Goal: Task Accomplishment & Management: Manage account settings

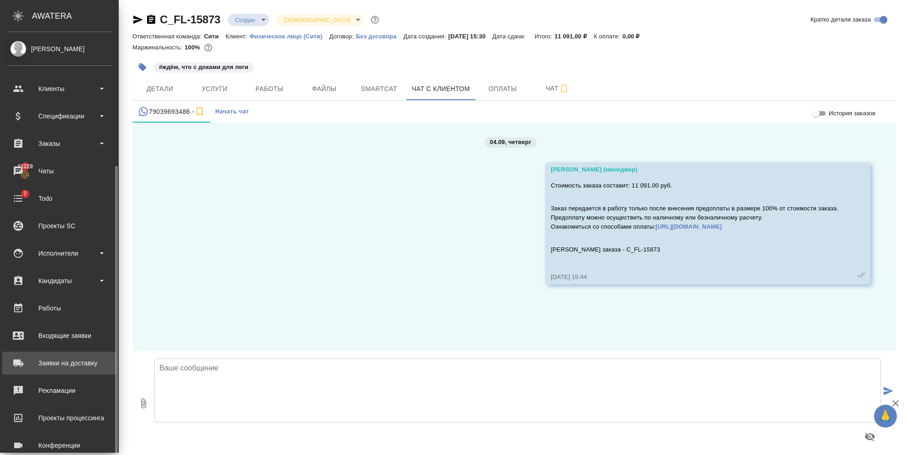
scroll to position [72, 0]
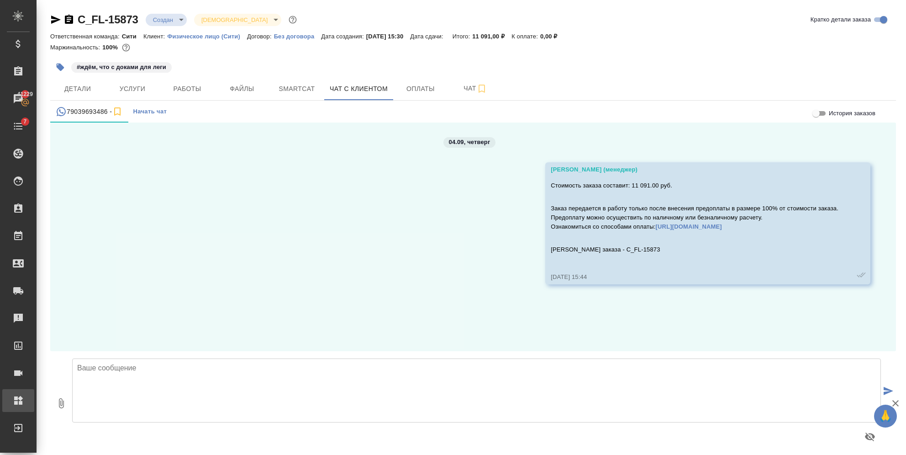
click at [18, 396] on div "Администрирование" at bounding box center [6, 400] width 23 height 14
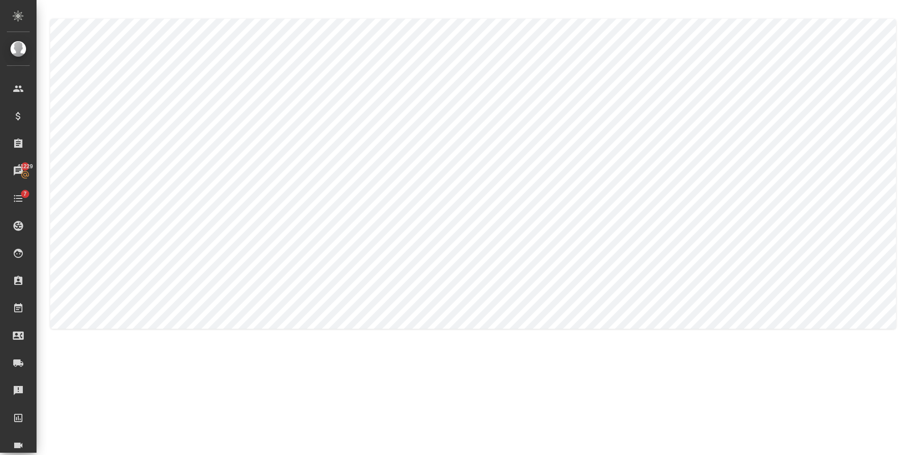
type textarea "Kseniya"
type textarea "Dolgova"
type textarea "Kseniya"
type textarea "Dolgova"
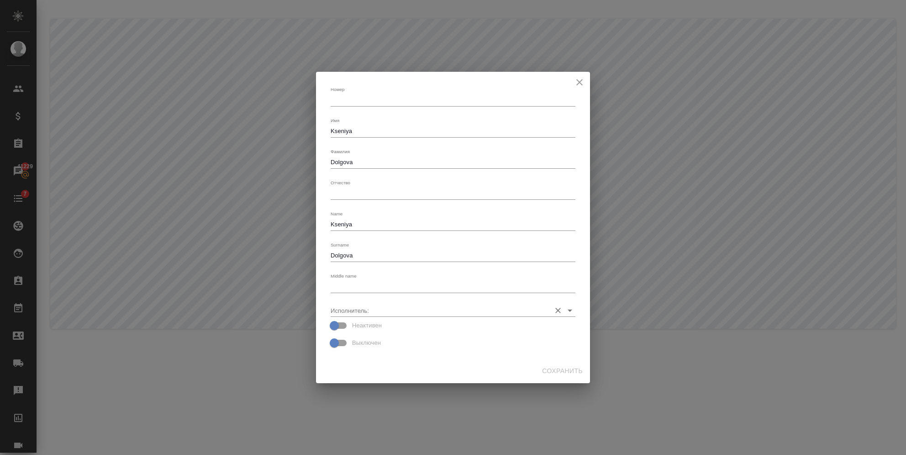
click at [366, 306] on input "Исполнитель:" at bounding box center [439, 310] width 216 height 12
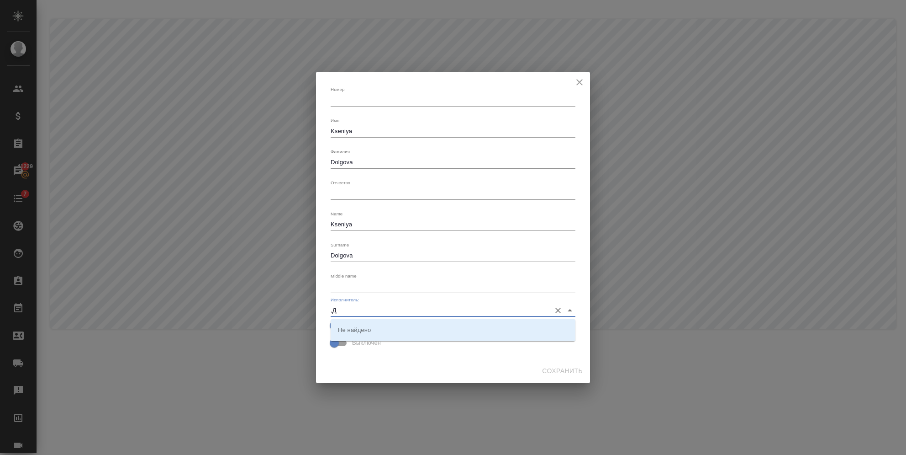
type input ","
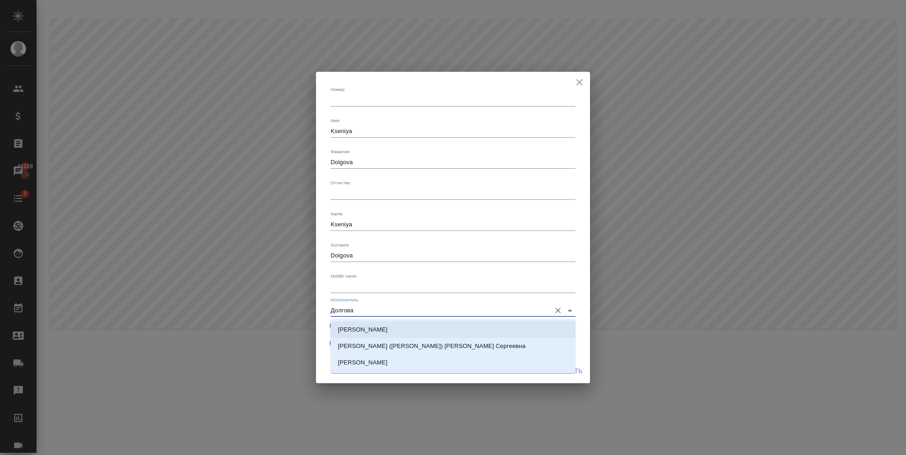
click at [369, 328] on p "Долгова Ксения" at bounding box center [363, 329] width 50 height 9
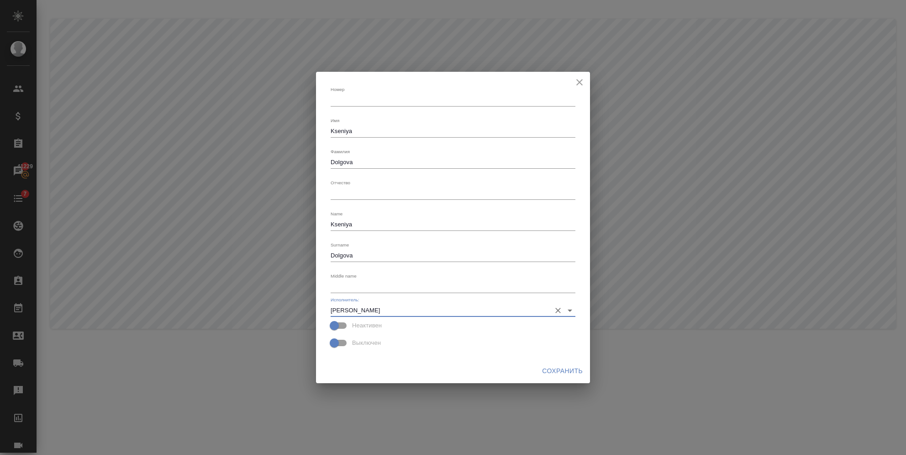
type input "Долгова Ксения"
drag, startPoint x: 356, startPoint y: 163, endPoint x: 275, endPoint y: 165, distance: 80.9
click at [275, 165] on div "Номер x Имя Kseniya x Фамилия Dolgova x Отчество x Name Kseniya x Surname Dolgo…" at bounding box center [453, 227] width 906 height 455
type textarea "Долгова"
drag, startPoint x: 379, startPoint y: 127, endPoint x: 275, endPoint y: 124, distance: 103.3
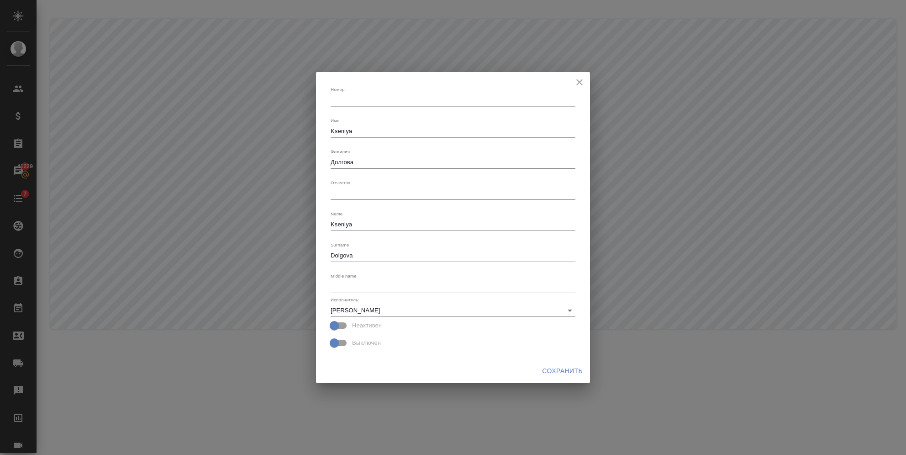
click at [275, 124] on div "Номер x Имя Kseniya x Фамилия Долгова x Отчество x Name Kseniya x Surname Dolgo…" at bounding box center [453, 227] width 906 height 455
drag, startPoint x: 357, startPoint y: 128, endPoint x: 317, endPoint y: 127, distance: 40.2
click at [317, 127] on div "Номер x Имя Kseniya x Фамилия Долгова x Отчество x Name Kseniya x Surname Dolgo…" at bounding box center [453, 215] width 274 height 287
type textarea "Ксения"
click at [534, 367] on div "Сохранить" at bounding box center [453, 371] width 274 height 24
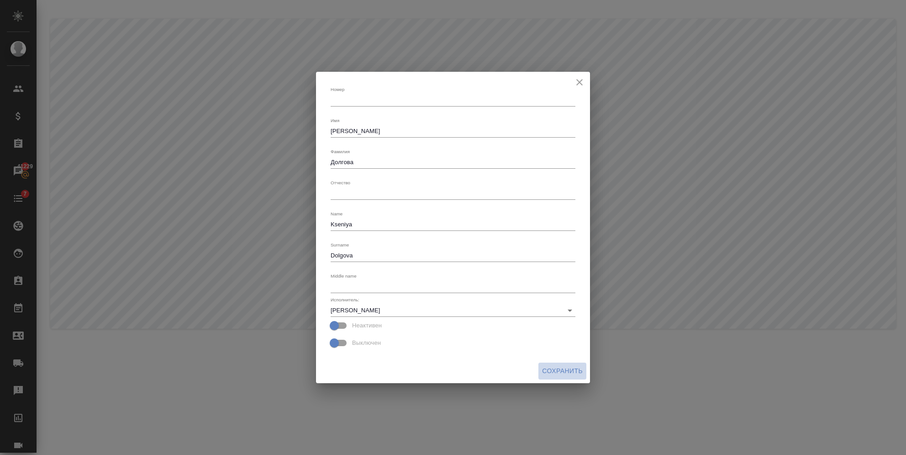
click at [545, 368] on span "Сохранить" at bounding box center [562, 370] width 41 height 11
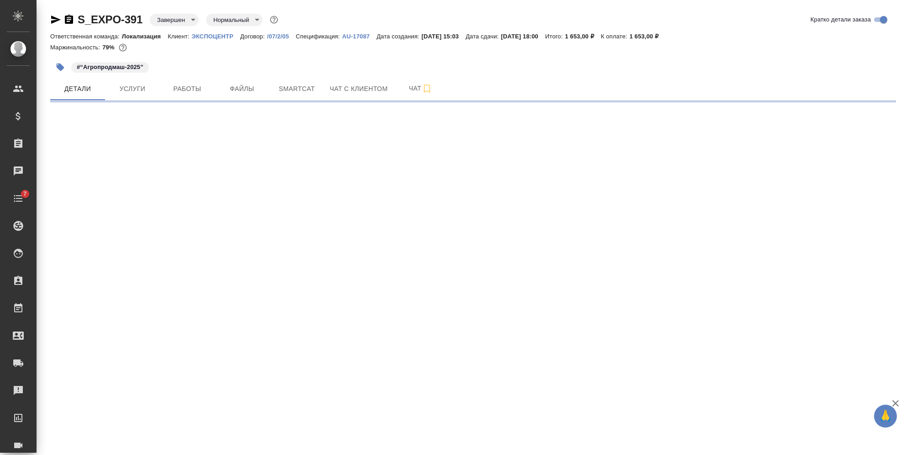
select select "RU"
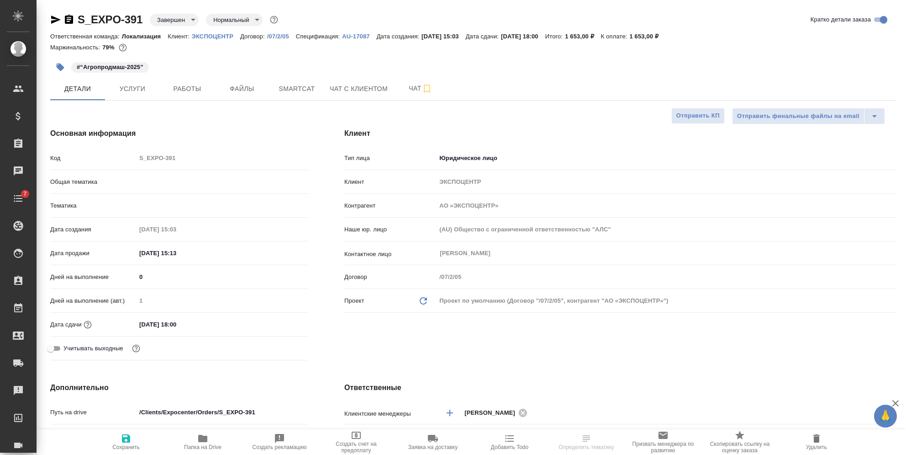
click at [153, 24] on body "🙏 .cls-1 fill:#fff; AWATERA Semenets Irina Клиенты Спецификации Заказы Чаты 7 T…" at bounding box center [453, 227] width 906 height 455
type textarea "x"
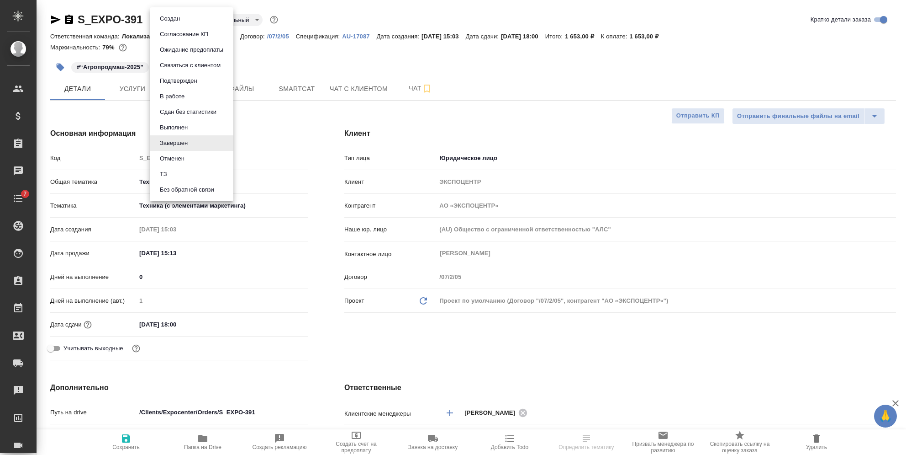
click at [166, 126] on button "Выполнен" at bounding box center [173, 127] width 33 height 10
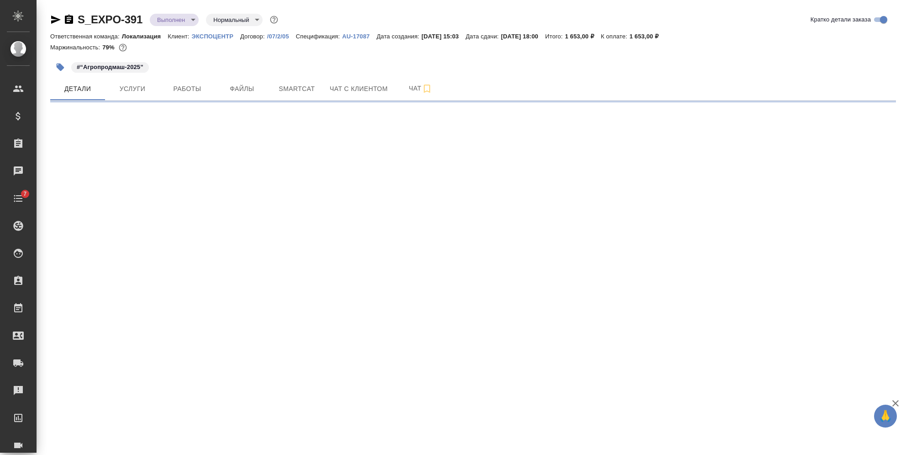
select select "RU"
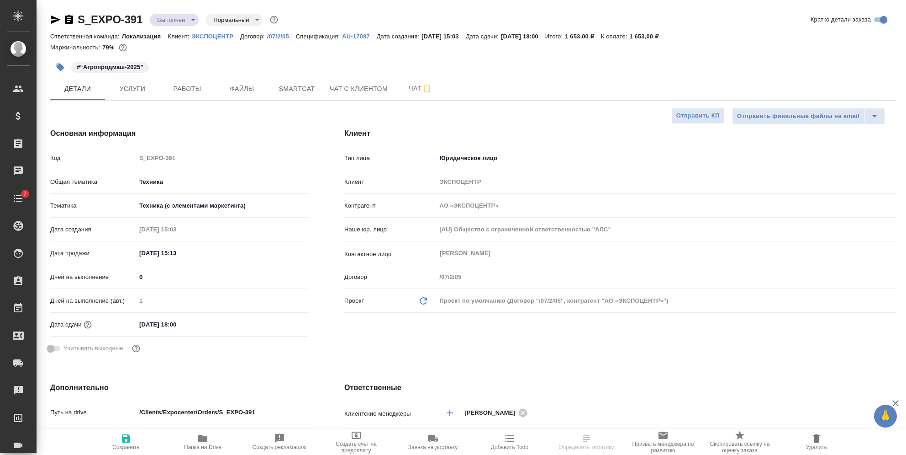
type textarea "x"
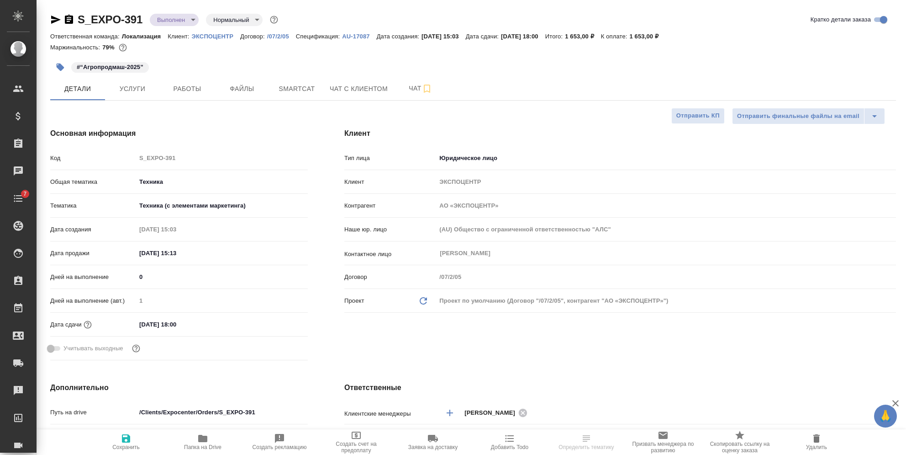
type textarea "x"
select select "RU"
type textarea "x"
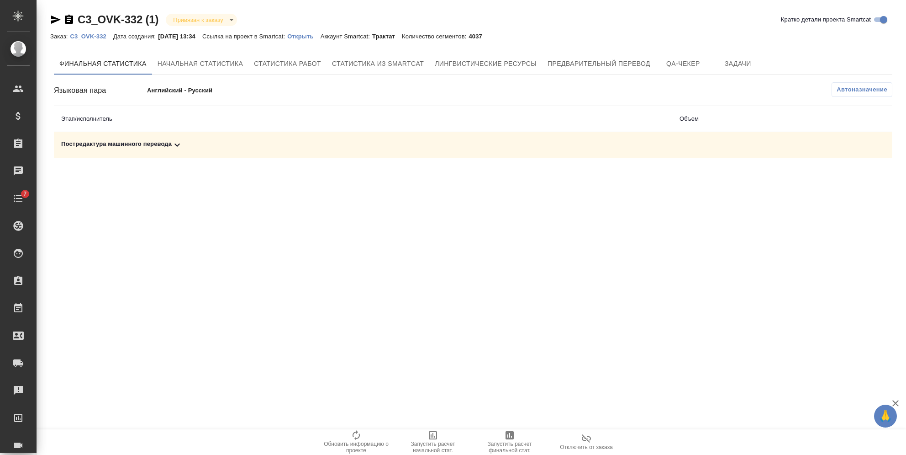
click at [183, 147] on div "Постредактура машинного перевода" at bounding box center [363, 144] width 604 height 11
click at [823, 180] on button "button" at bounding box center [831, 176] width 22 height 22
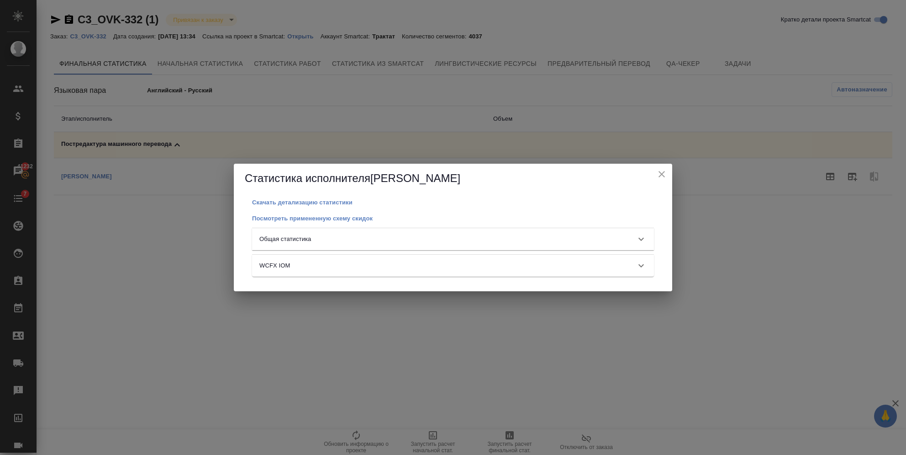
click at [584, 236] on div "Общая статистика" at bounding box center [444, 238] width 371 height 9
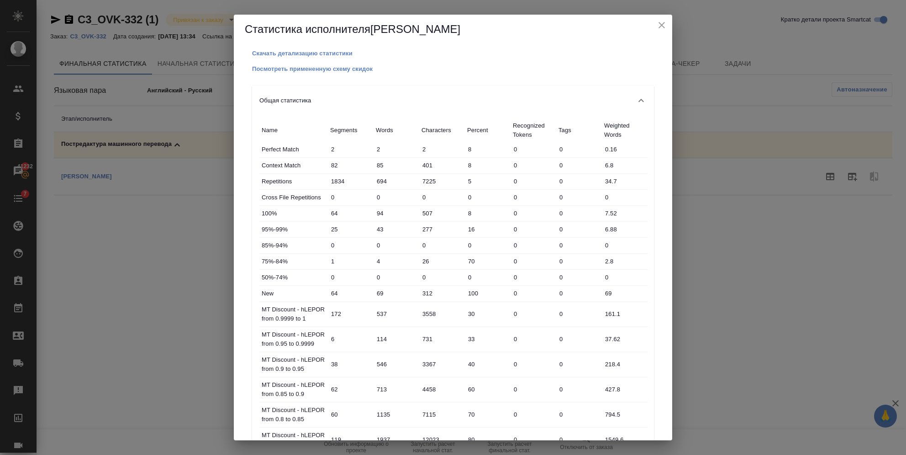
click at [658, 22] on icon "close" at bounding box center [661, 25] width 11 height 11
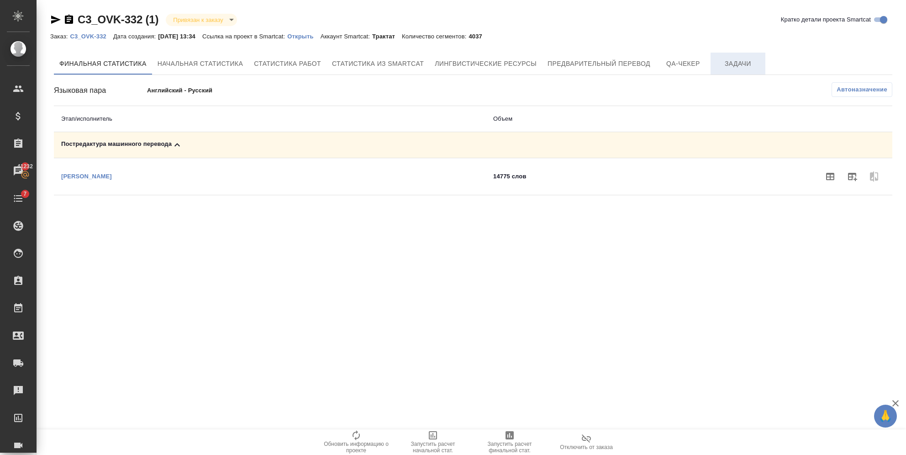
click at [728, 64] on span "Задачи" at bounding box center [738, 63] width 44 height 11
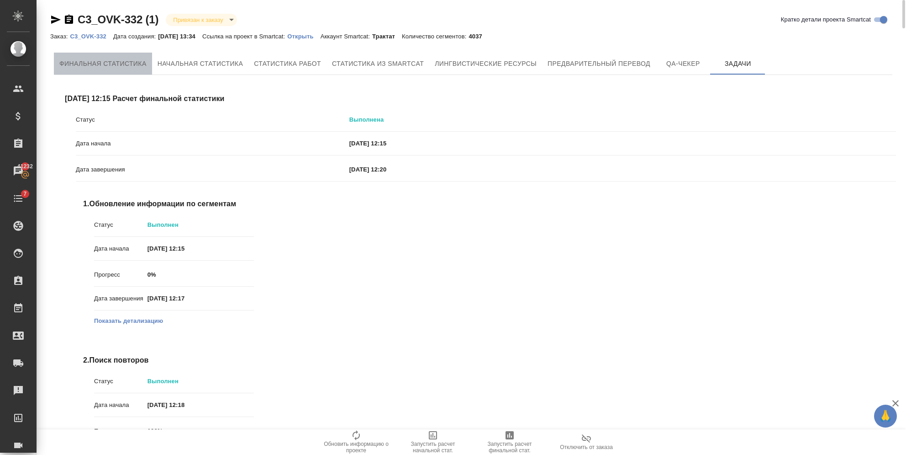
click at [122, 66] on span "Финальная статистика" at bounding box center [102, 63] width 87 height 11
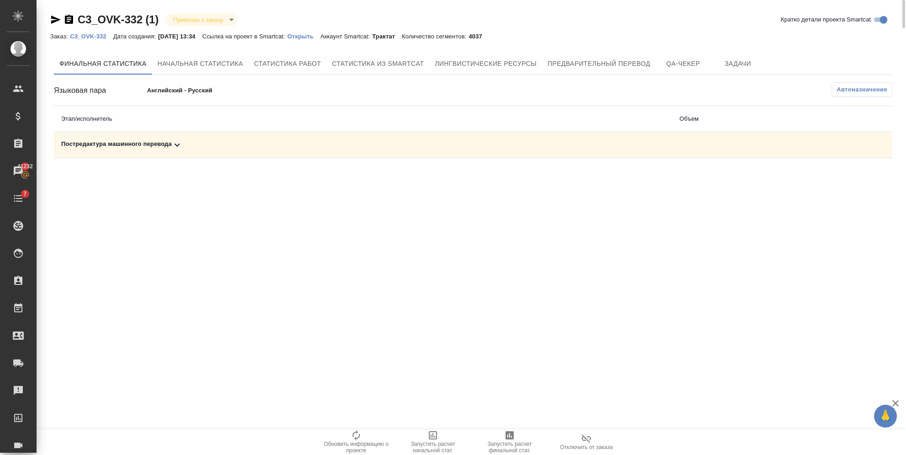
click at [179, 148] on icon at bounding box center [177, 144] width 11 height 11
click at [844, 180] on button "button" at bounding box center [852, 176] width 22 height 22
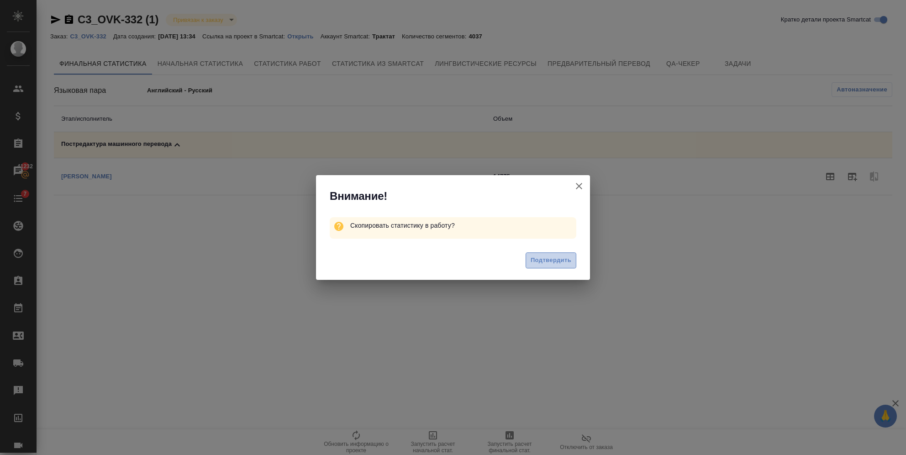
click at [551, 262] on span "Подтвердить" at bounding box center [551, 260] width 41 height 11
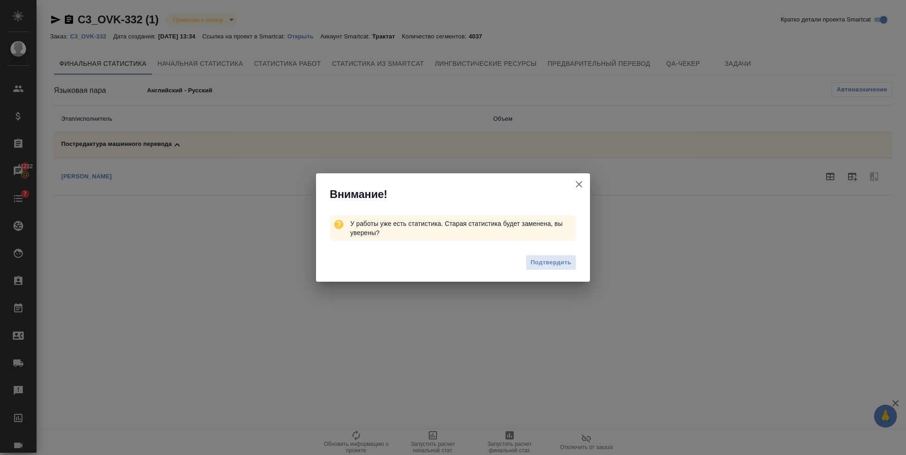
click at [580, 188] on icon "button" at bounding box center [579, 184] width 11 height 11
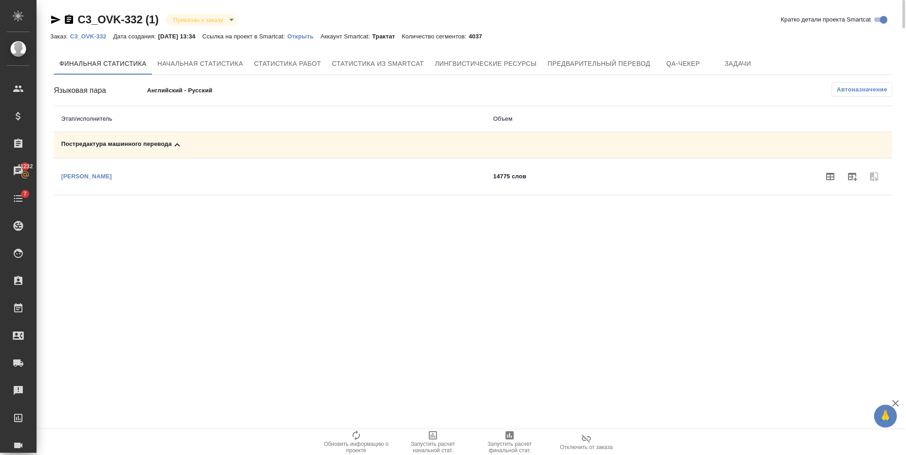
click at [105, 37] on p "C3_OVK-332" at bounding box center [91, 36] width 43 height 7
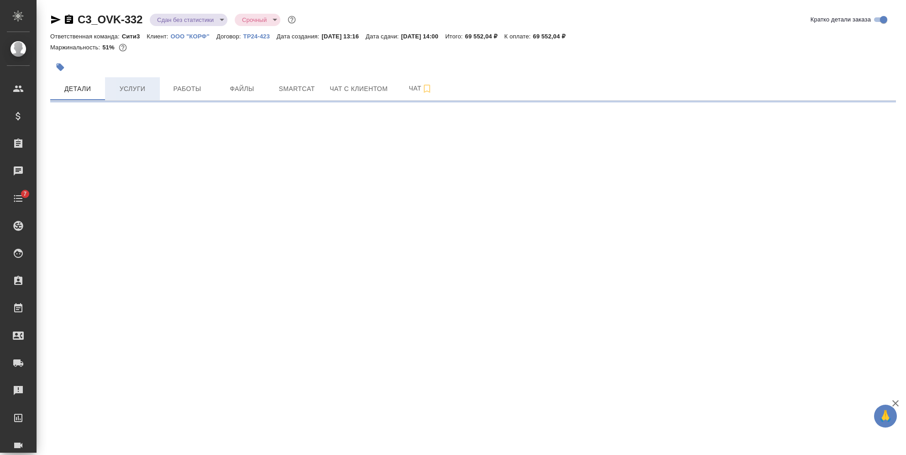
select select "RU"
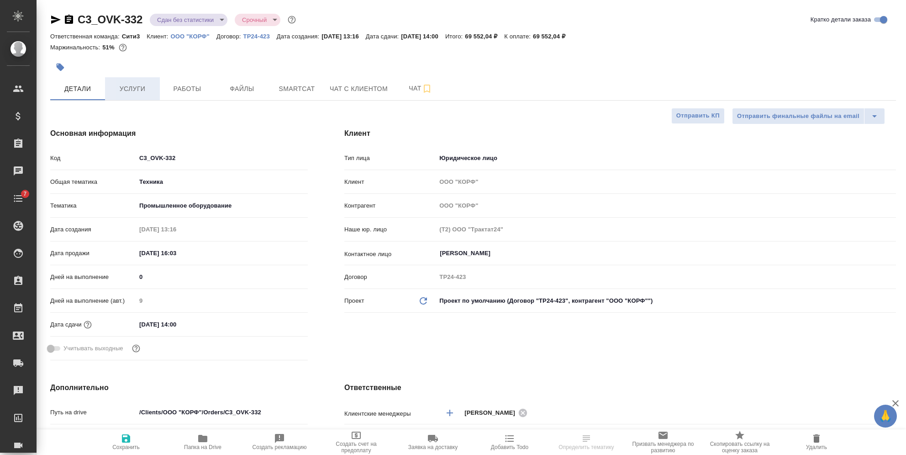
type textarea "x"
click at [170, 87] on span "Работы" at bounding box center [187, 88] width 44 height 11
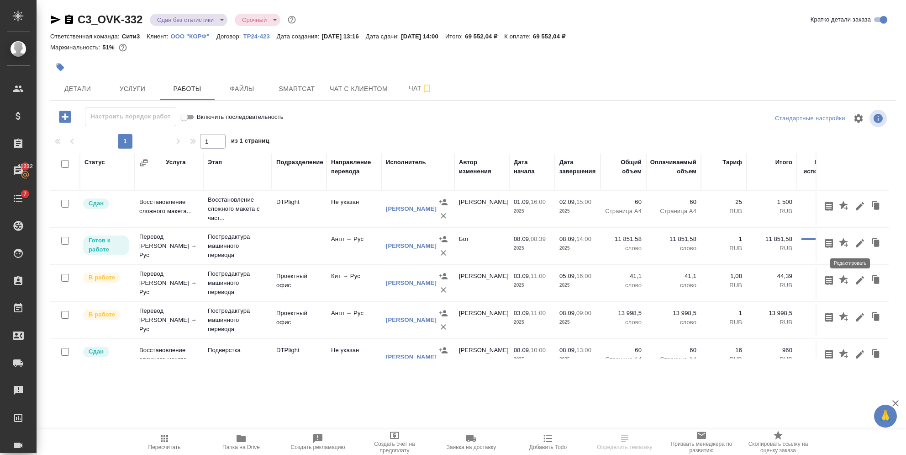
click at [856, 245] on icon "button" at bounding box center [860, 243] width 8 height 8
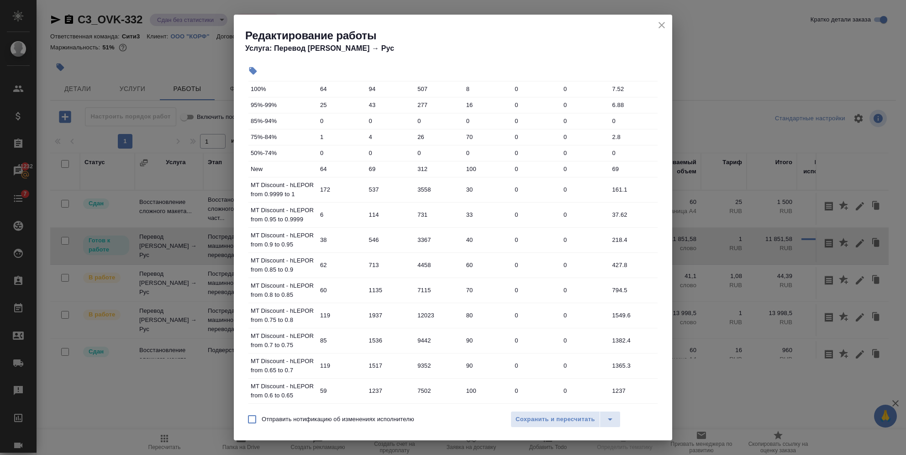
scroll to position [365, 0]
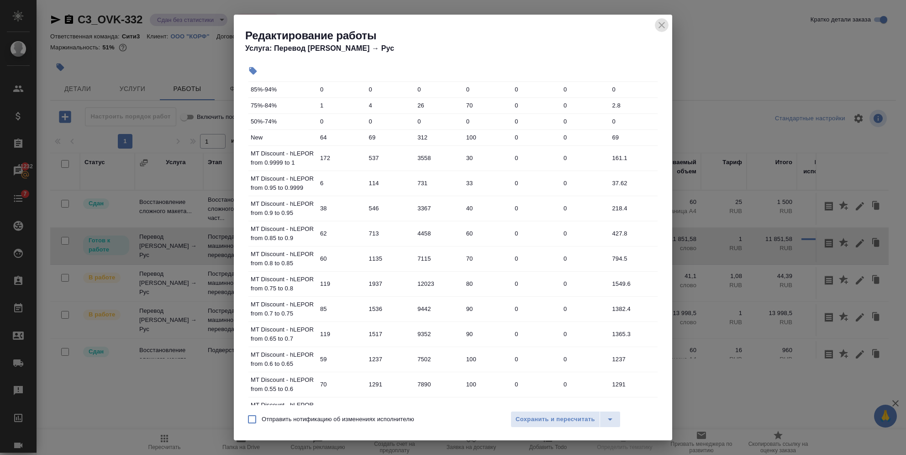
click at [656, 27] on icon "close" at bounding box center [661, 25] width 11 height 11
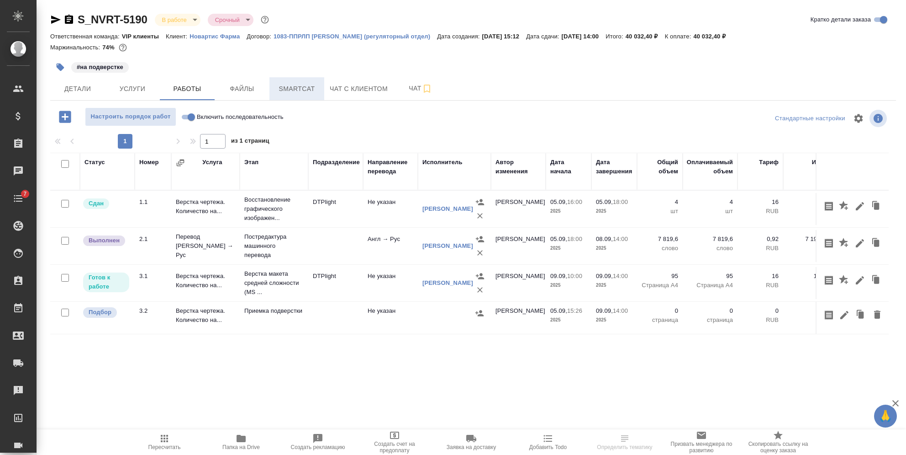
click at [315, 95] on button "Smartcat" at bounding box center [297, 88] width 55 height 23
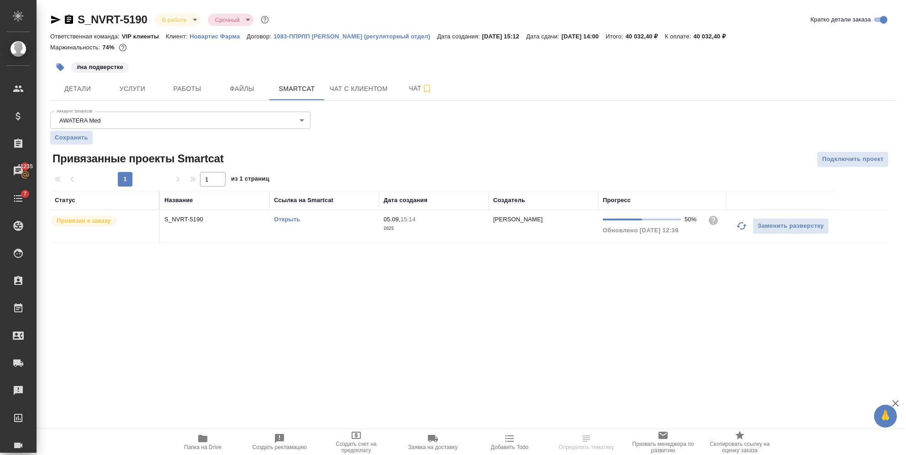
click at [193, 231] on td "S_NVRT-5190" at bounding box center [215, 226] width 110 height 32
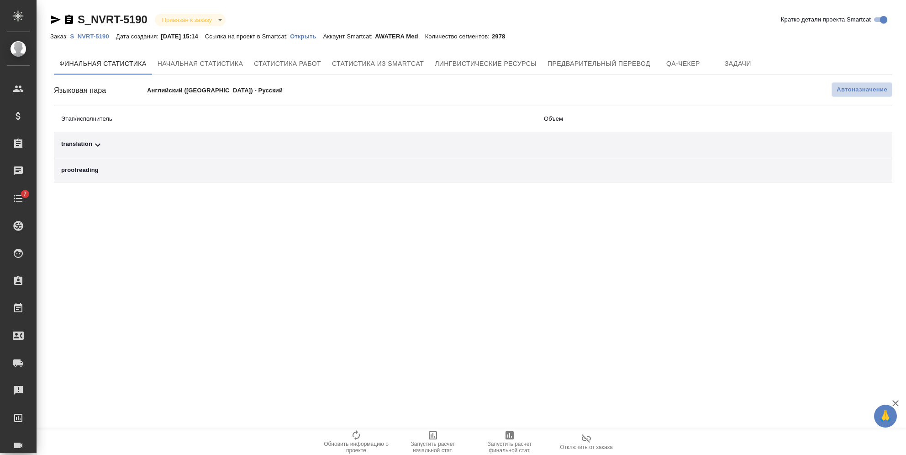
click at [861, 87] on span "Автоназначение" at bounding box center [862, 89] width 51 height 9
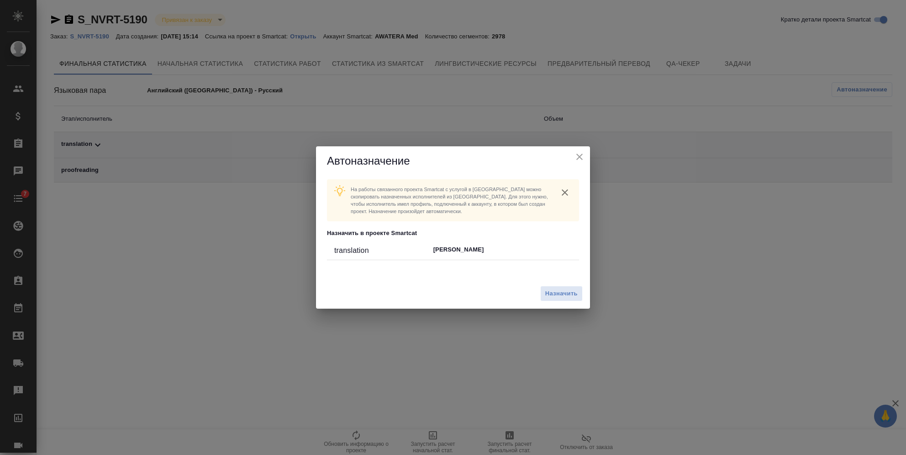
click at [563, 272] on div "На работы связанного проекта Smartcat c услугой в [GEOGRAPHIC_DATA] можно скопи…" at bounding box center [453, 226] width 274 height 103
click at [556, 301] on div "Назначить" at bounding box center [453, 293] width 274 height 31
click at [553, 286] on button "Назначить" at bounding box center [561, 294] width 42 height 16
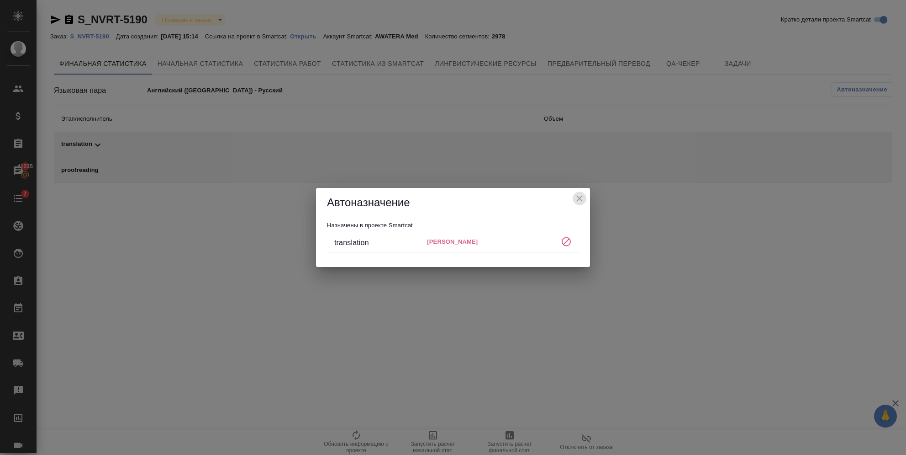
click at [579, 200] on icon "close" at bounding box center [579, 198] width 11 height 11
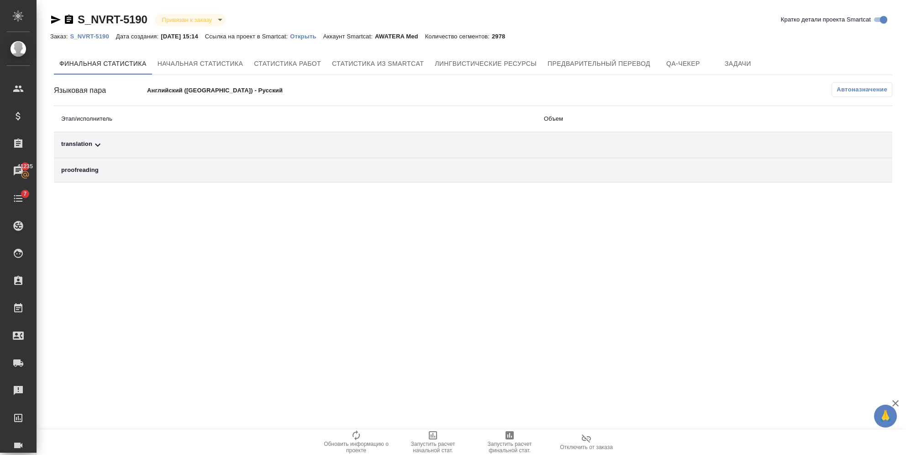
click at [101, 32] on link "S_NVRT-5190" at bounding box center [93, 36] width 46 height 8
click at [851, 95] on button "Автоназначение" at bounding box center [862, 89] width 61 height 15
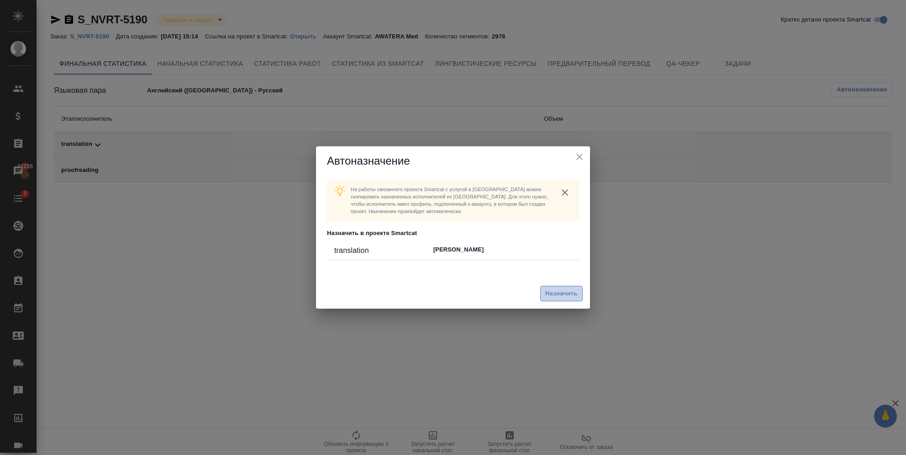
click at [560, 291] on span "Назначить" at bounding box center [561, 293] width 32 height 11
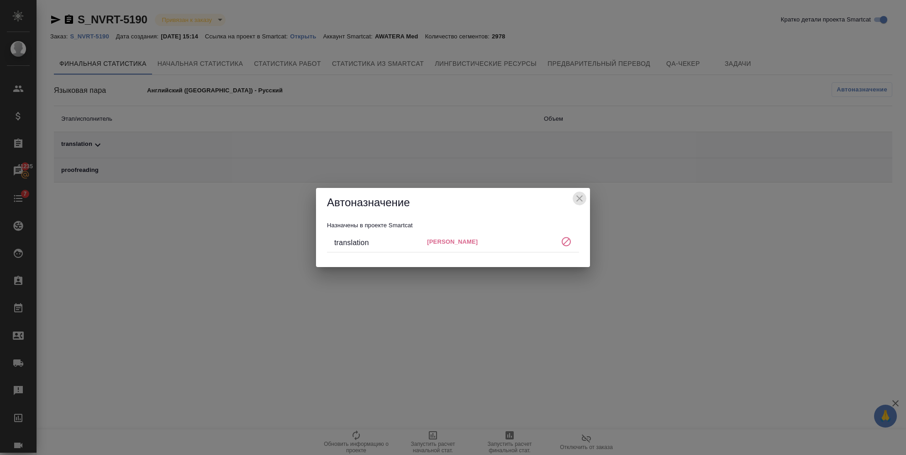
click at [579, 198] on icon "close" at bounding box center [579, 198] width 6 height 6
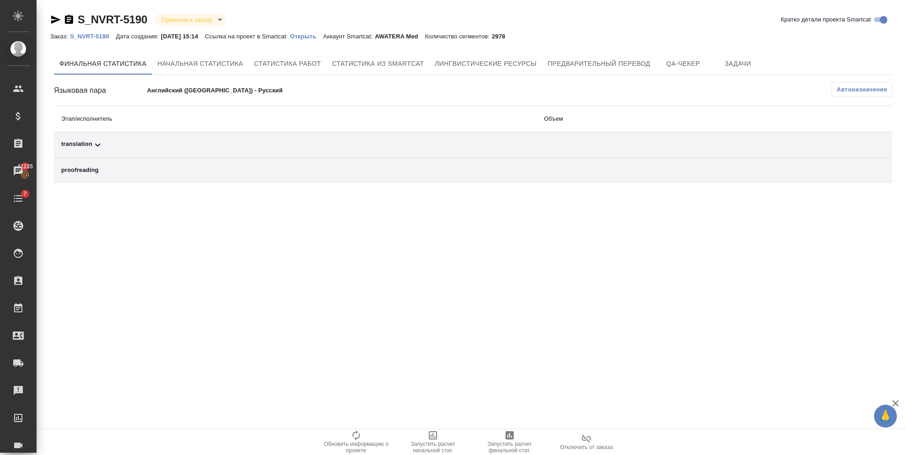
click at [97, 37] on p "S_NVRT-5190" at bounding box center [93, 36] width 46 height 7
click at [870, 89] on span "Автоназначение" at bounding box center [862, 89] width 51 height 9
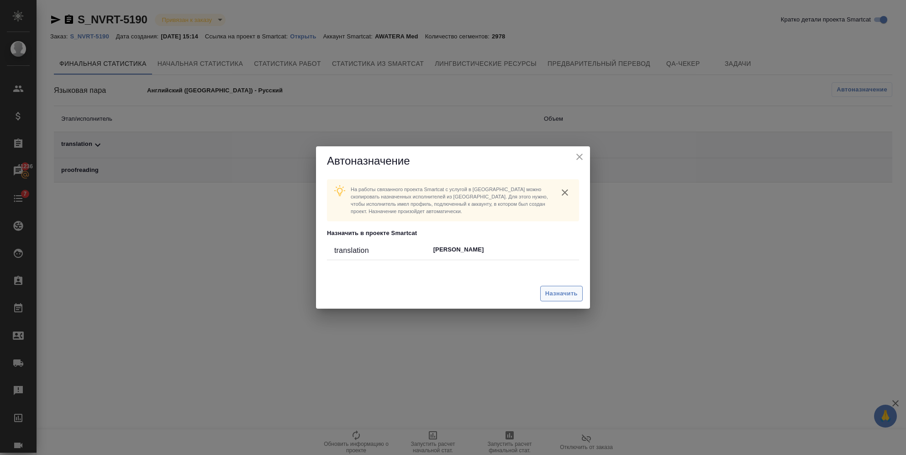
click at [576, 289] on span "Назначить" at bounding box center [561, 293] width 32 height 11
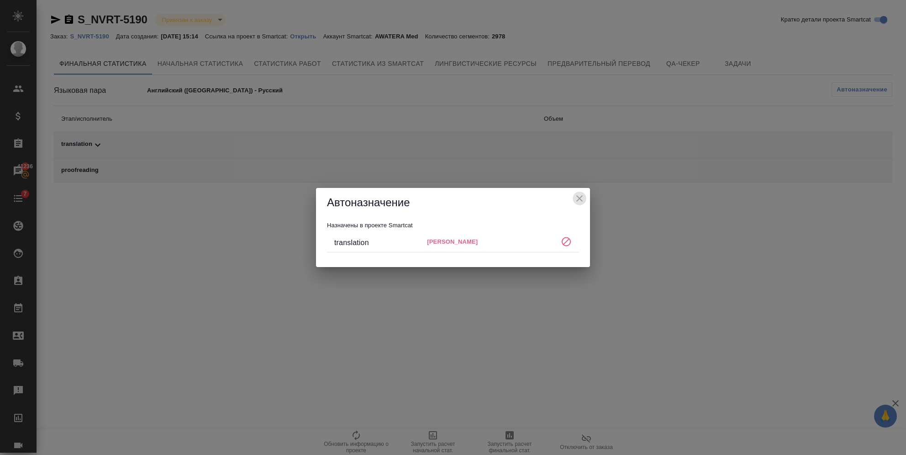
click at [575, 196] on icon "close" at bounding box center [579, 198] width 11 height 11
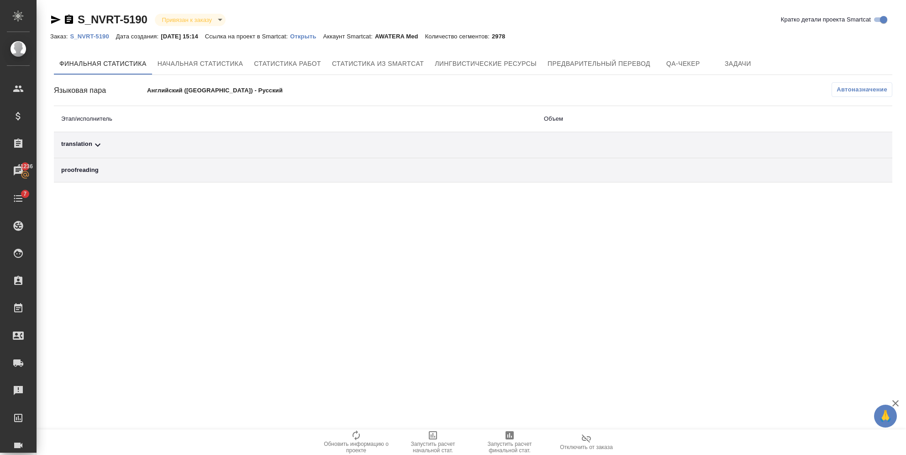
click at [86, 36] on p "S_NVRT-5190" at bounding box center [93, 36] width 46 height 7
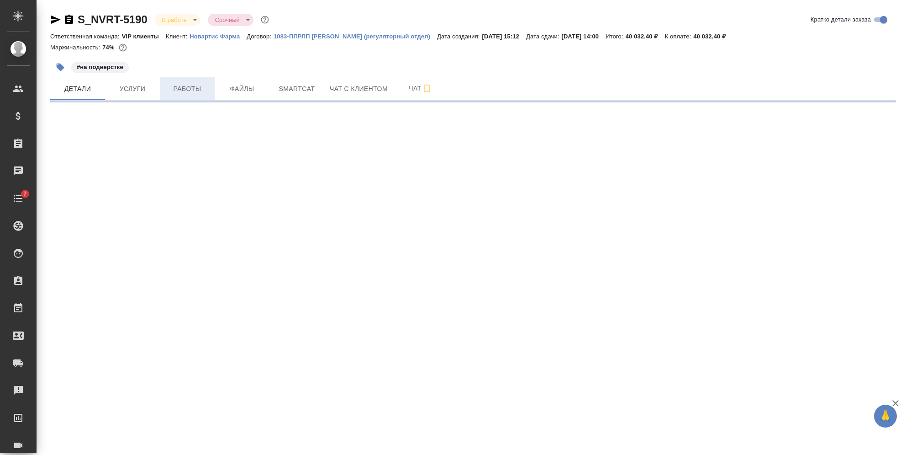
select select "RU"
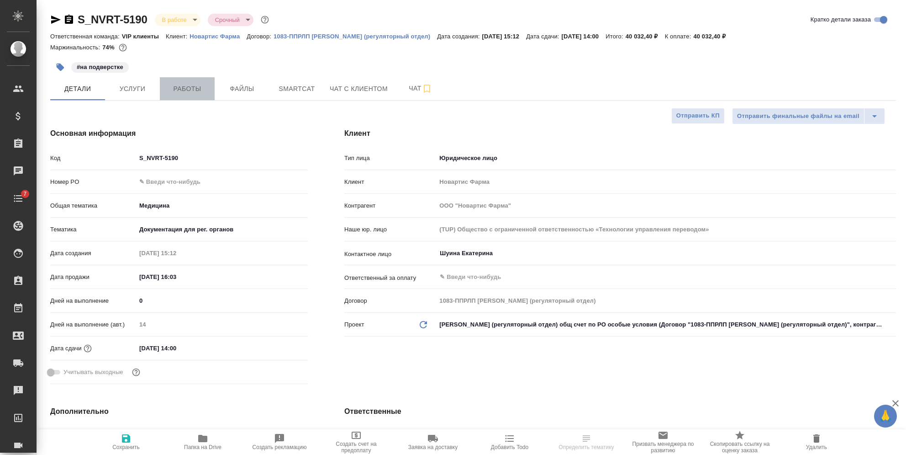
type textarea "x"
click at [203, 90] on span "Работы" at bounding box center [187, 88] width 44 height 11
type textarea "x"
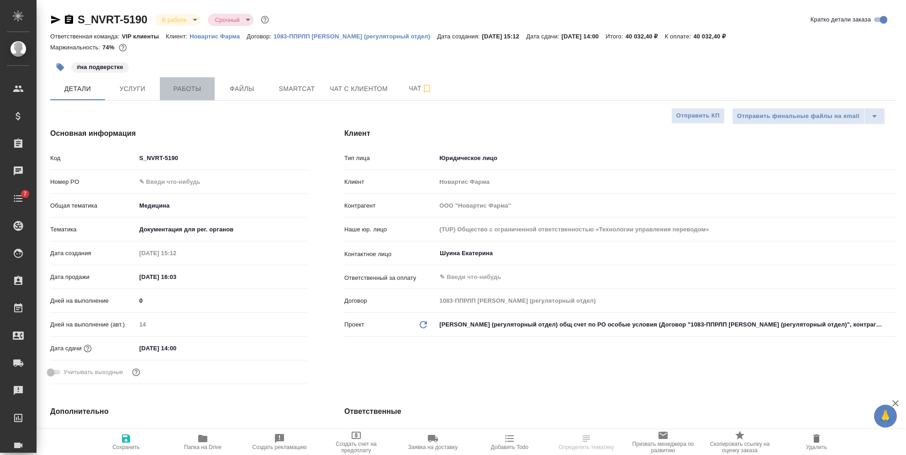
type textarea "x"
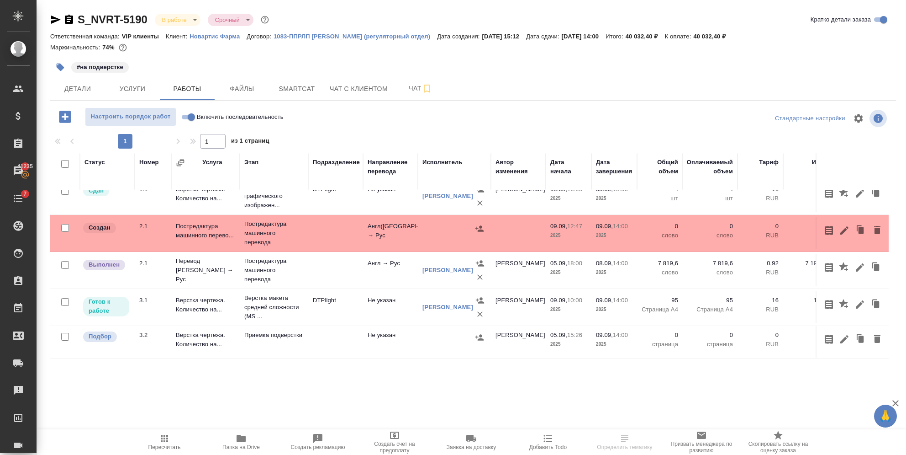
scroll to position [22, 0]
click at [872, 224] on icon "button" at bounding box center [877, 229] width 11 height 11
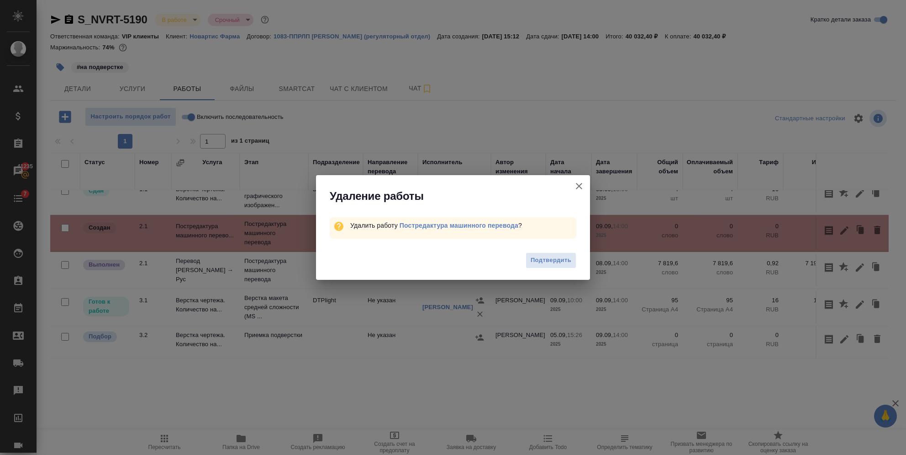
click at [546, 259] on span "Подтвердить" at bounding box center [551, 260] width 41 height 11
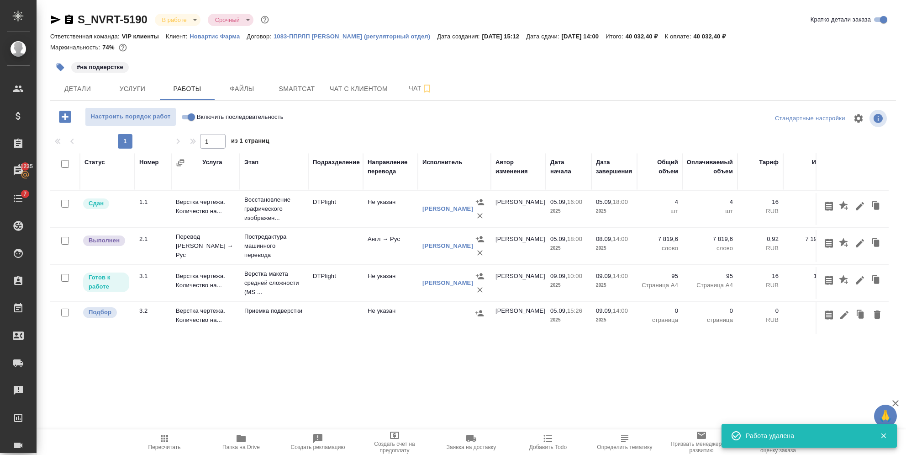
scroll to position [0, 0]
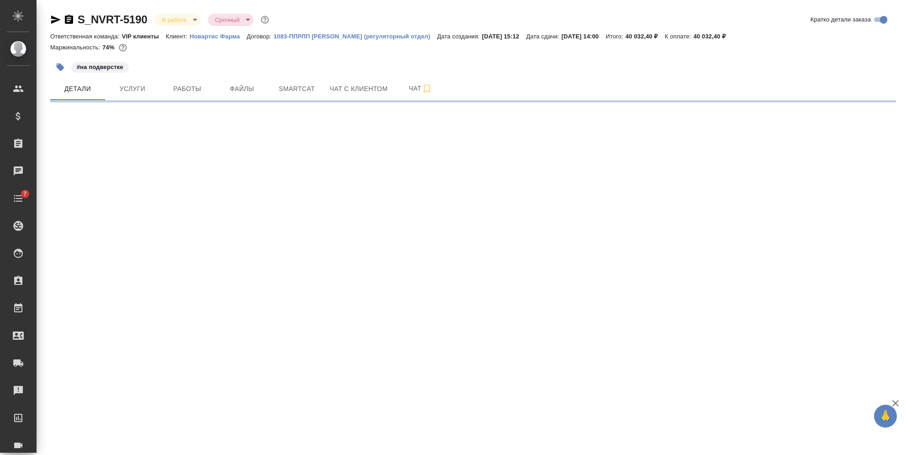
select select "RU"
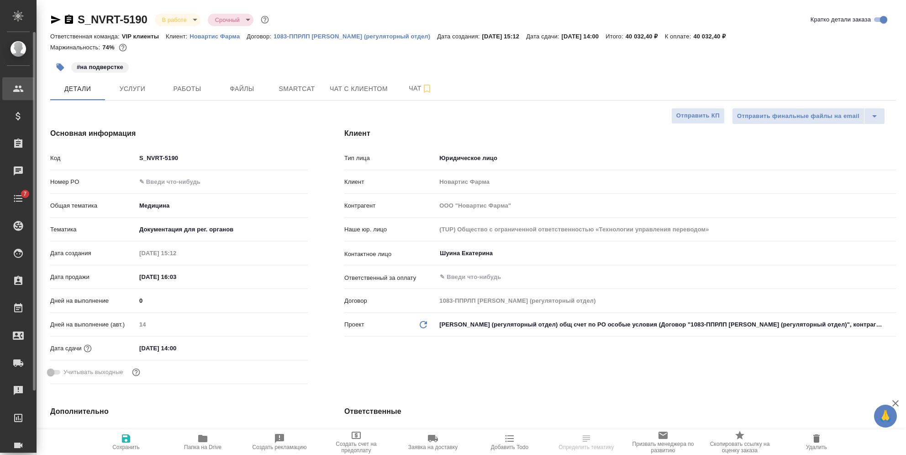
type textarea "x"
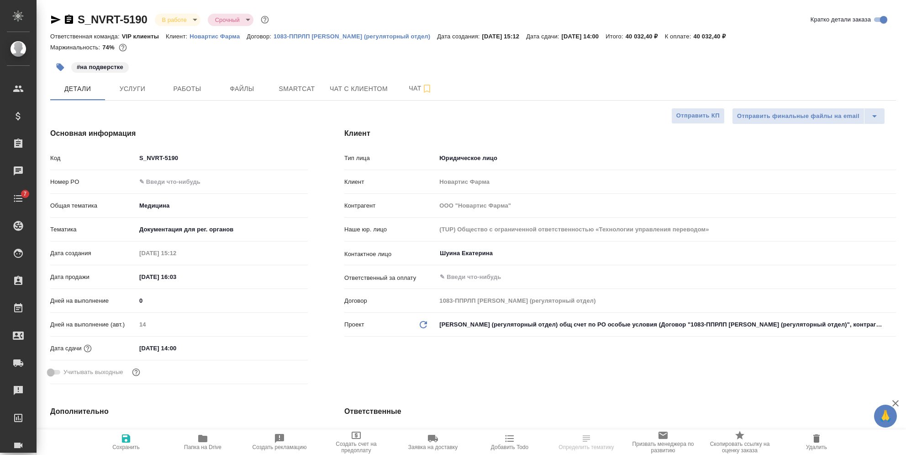
type textarea "x"
click at [190, 95] on button "Работы" at bounding box center [187, 88] width 55 height 23
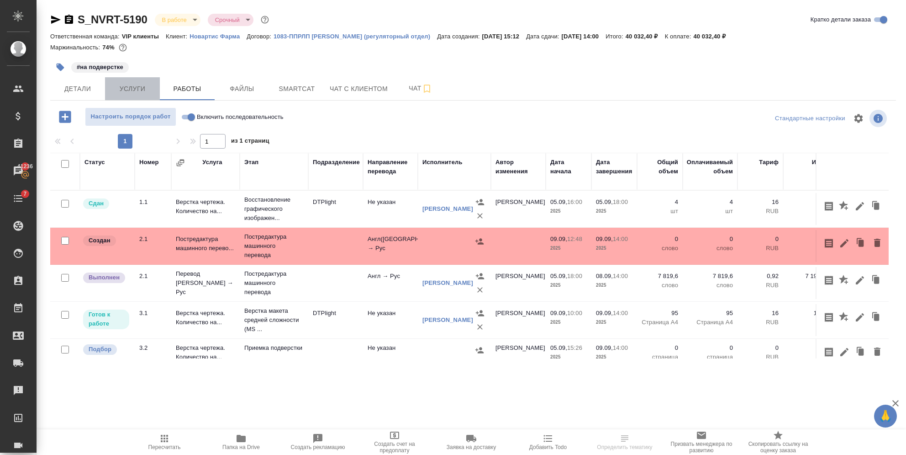
click at [125, 81] on button "Услуги" at bounding box center [132, 88] width 55 height 23
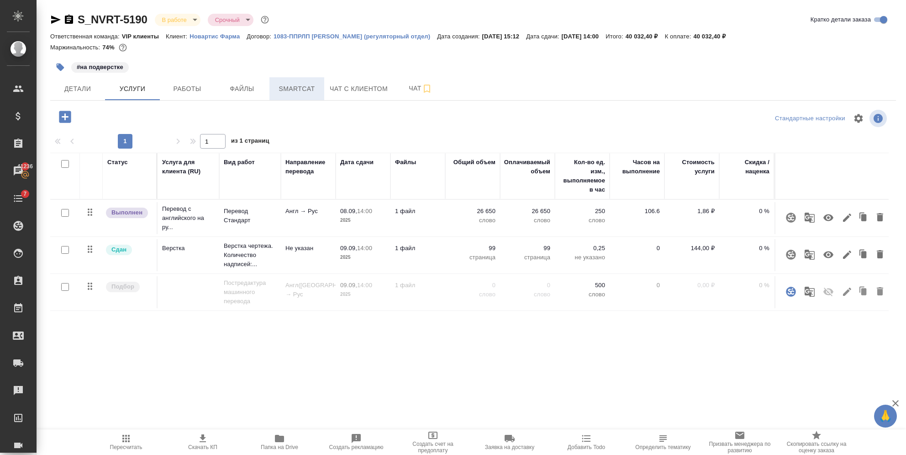
click at [300, 81] on button "Smartcat" at bounding box center [297, 88] width 55 height 23
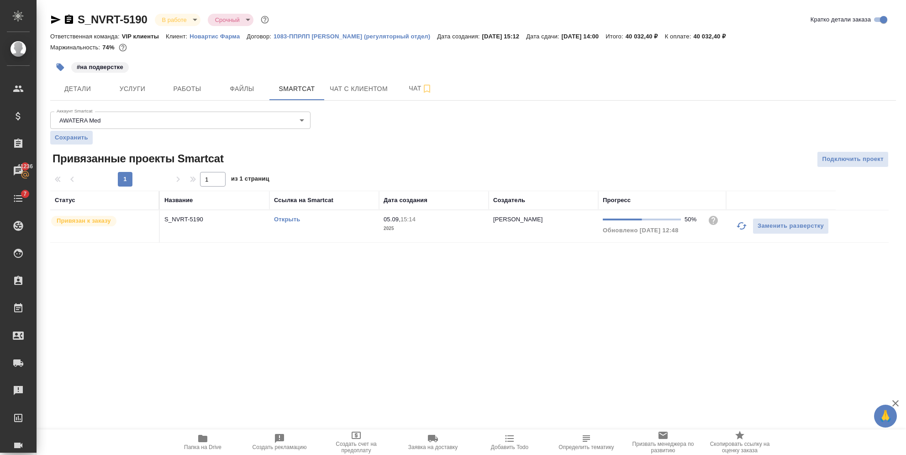
click at [285, 221] on link "Открыть" at bounding box center [287, 219] width 26 height 7
drag, startPoint x: 71, startPoint y: 22, endPoint x: 111, endPoint y: 13, distance: 41.7
click at [70, 22] on icon "button" at bounding box center [69, 19] width 8 height 9
click at [193, 226] on td "S_NVRT-5190" at bounding box center [215, 226] width 110 height 32
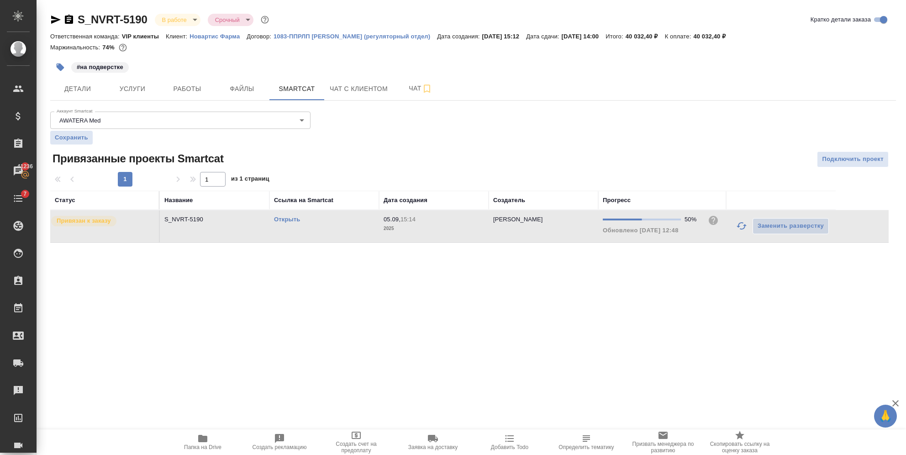
click at [193, 226] on td "S_NVRT-5190" at bounding box center [215, 226] width 110 height 32
click at [140, 86] on span "Услуги" at bounding box center [133, 88] width 44 height 11
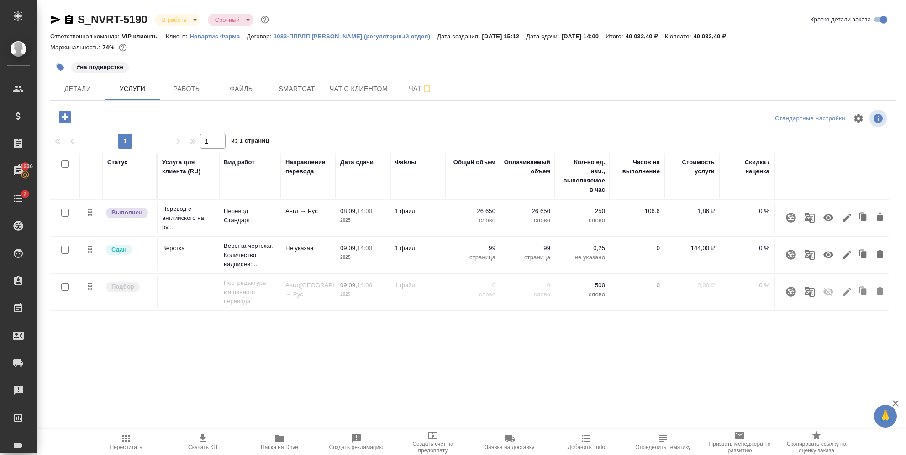
click at [793, 216] on icon "button" at bounding box center [791, 217] width 10 height 10
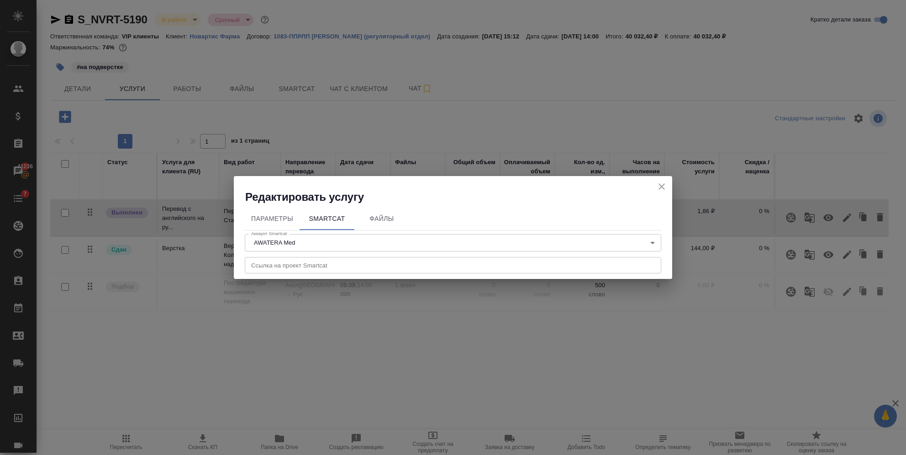
click at [400, 255] on span "Ссылка на проект Smartcat Ссылка на проект Smartcat" at bounding box center [453, 258] width 417 height 8
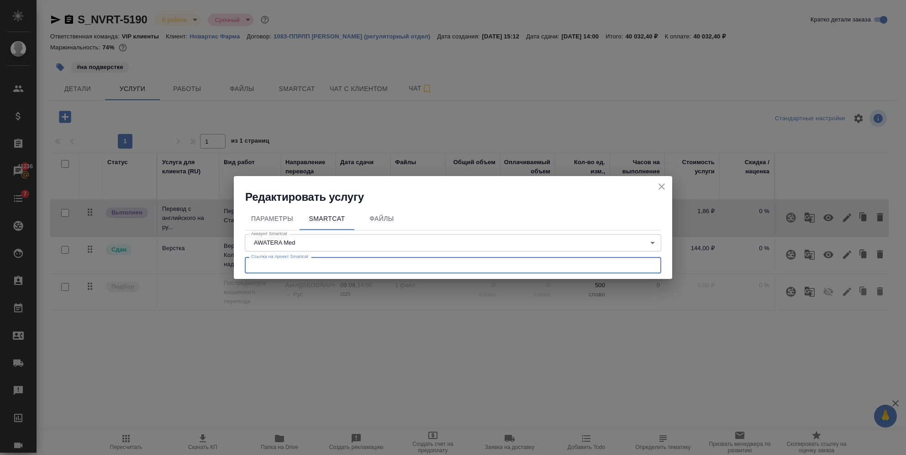
click at [395, 268] on input "text" at bounding box center [453, 265] width 417 height 16
paste input "https://smartcat.com/projects/5c7a3fd3-eea8-4d3a-b0ea-7f04b6eb2625/pretranslate"
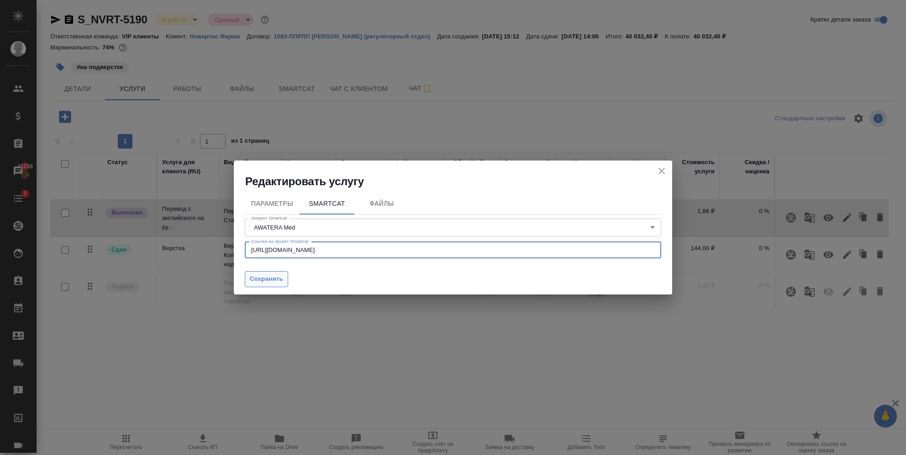
type input "https://smartcat.com/projects/5c7a3fd3-eea8-4d3a-b0ea-7f04b6eb2625/pretranslate"
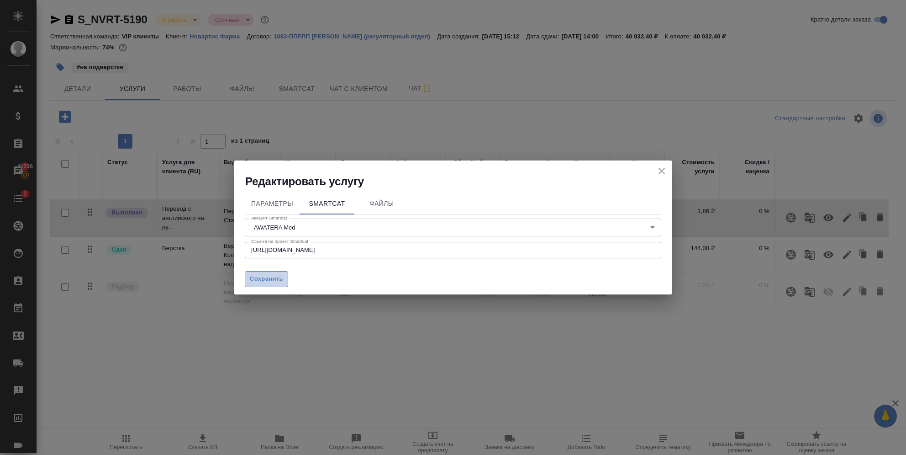
click at [281, 283] on span "Сохранить" at bounding box center [266, 279] width 33 height 11
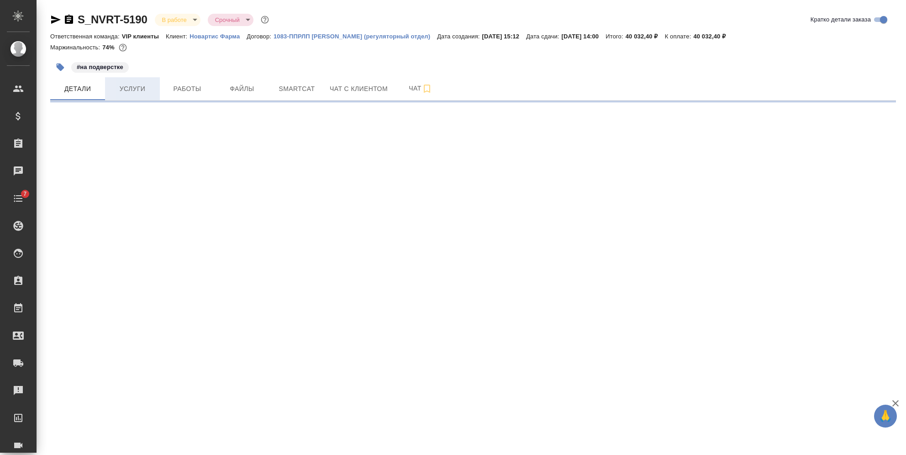
select select "RU"
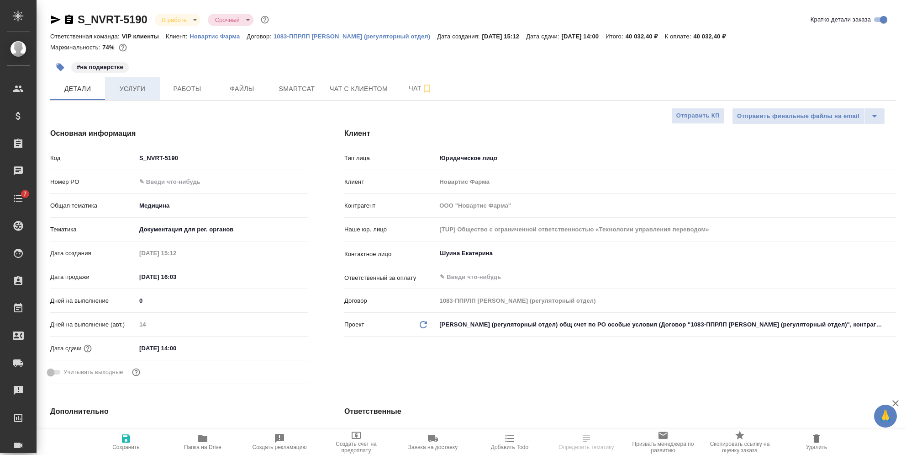
type textarea "x"
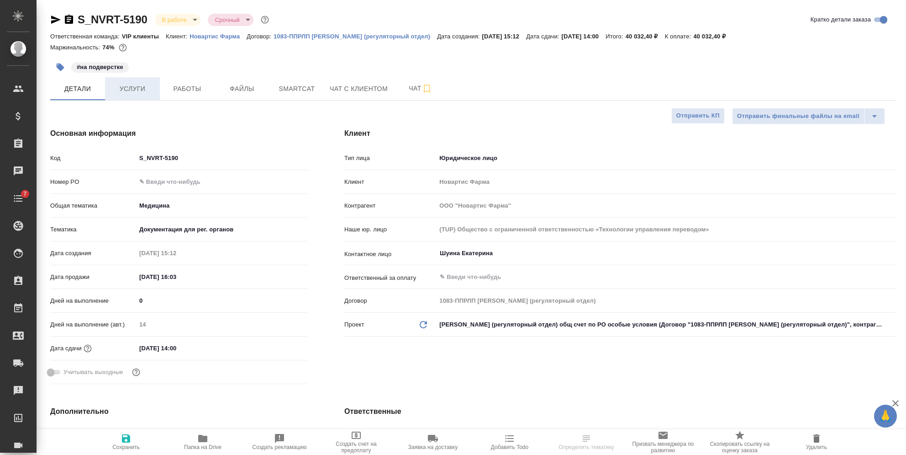
type textarea "x"
click at [128, 94] on span "Услуги" at bounding box center [133, 88] width 44 height 11
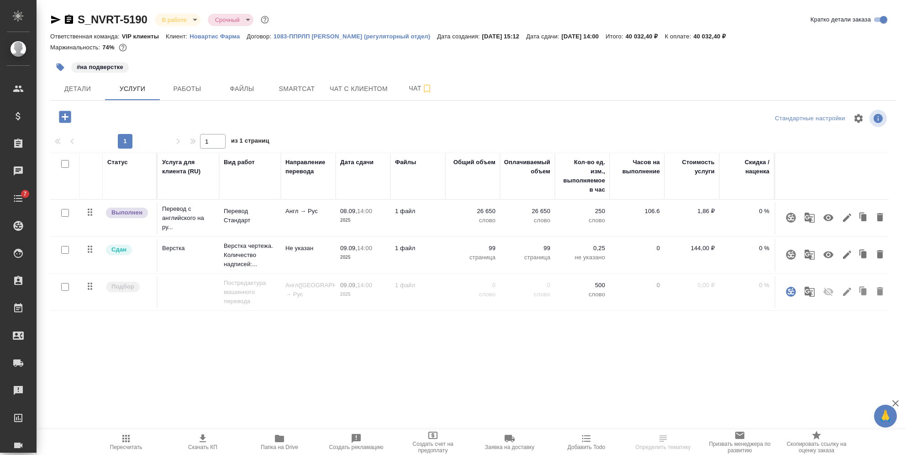
click at [677, 331] on div "Статус Услуга для клиента (RU) Вид работ Направление перевода Дата сдачи Файлы …" at bounding box center [469, 251] width 839 height 196
click at [797, 292] on button "button" at bounding box center [791, 291] width 22 height 22
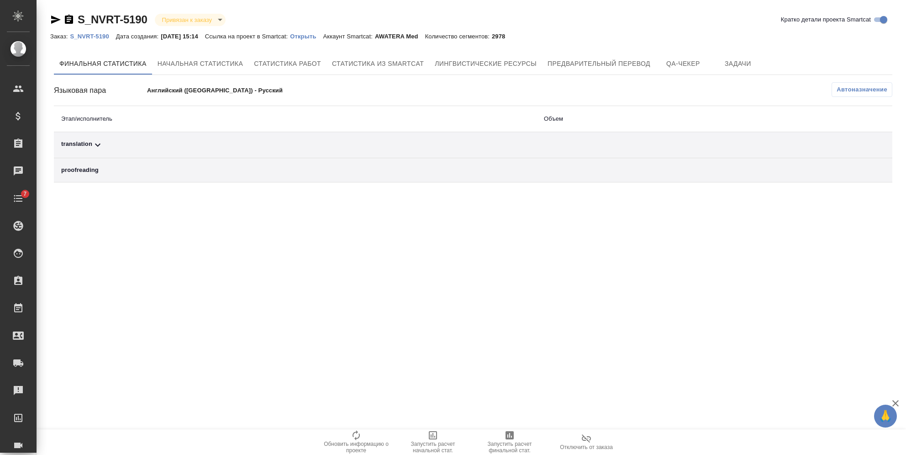
drag, startPoint x: 245, startPoint y: 0, endPoint x: 213, endPoint y: 187, distance: 189.9
click at [211, 195] on div "S_NVRT-5190 Привязан к заказу linkedToOrder Кратко детали проекта Smartcat Зака…" at bounding box center [473, 99] width 856 height 198
click at [593, 442] on span "Отключить от заказа" at bounding box center [587, 441] width 66 height 17
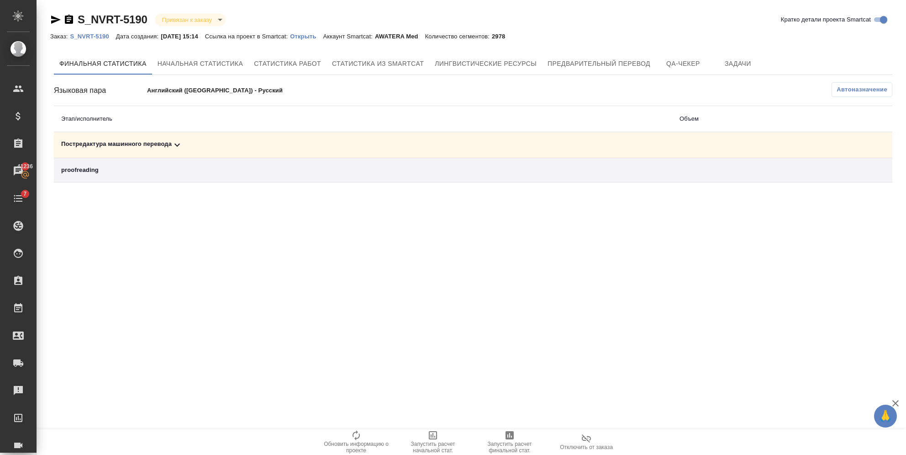
click at [103, 38] on p "S_NVRT-5190" at bounding box center [93, 36] width 46 height 7
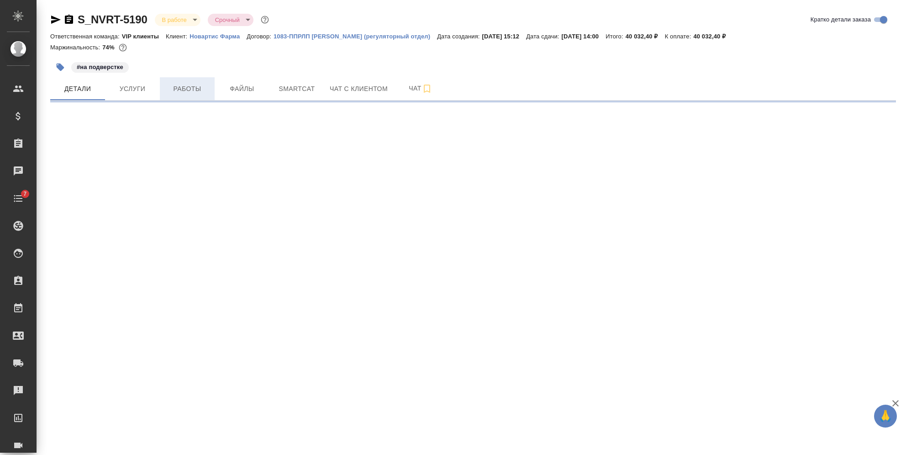
click at [181, 83] on span "Работы" at bounding box center [187, 88] width 44 height 11
click at [182, 85] on span "Работы" at bounding box center [187, 88] width 44 height 11
select select "RU"
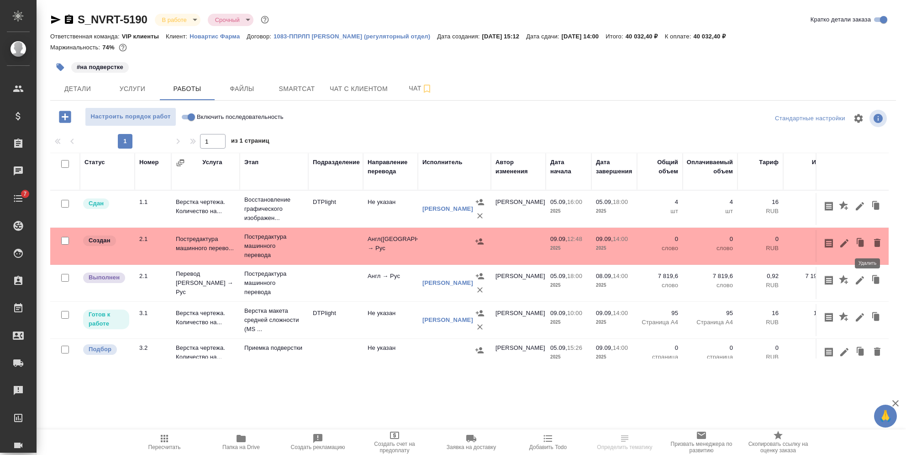
click at [872, 240] on icon "button" at bounding box center [877, 242] width 11 height 11
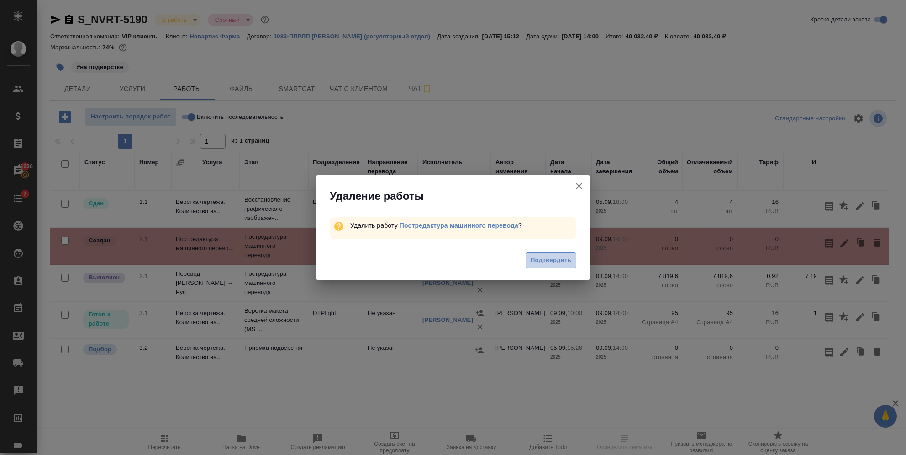
click at [539, 264] on span "Подтвердить" at bounding box center [551, 260] width 41 height 11
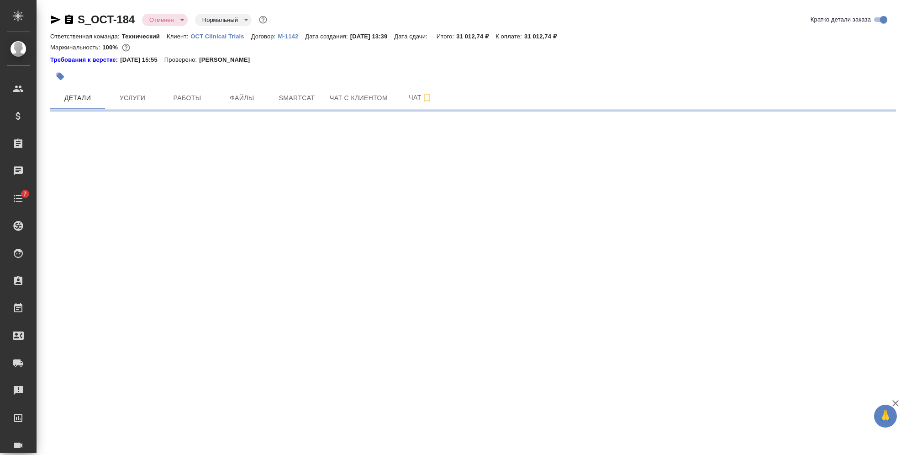
click at [154, 21] on body "🙏 .cls-1 fill:#fff; AWATERA Semenets Irina Клиенты Спецификации Заказы Чаты 7 T…" at bounding box center [453, 227] width 906 height 455
select select "RU"
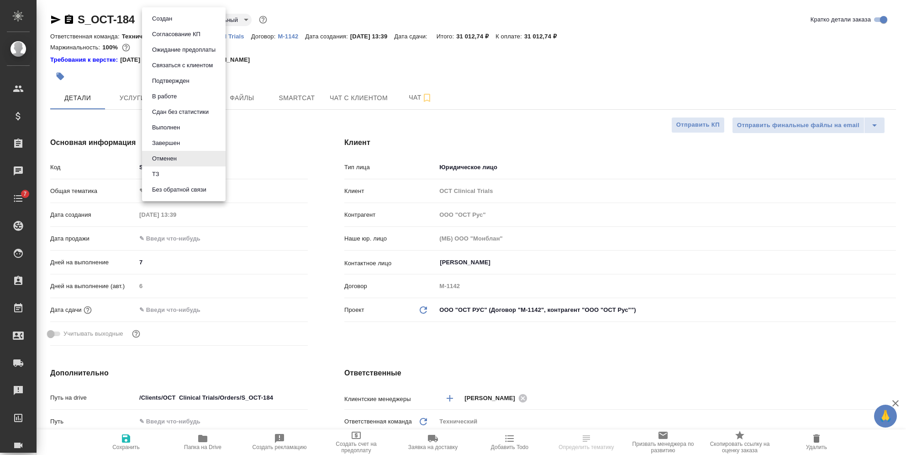
type textarea "x"
click at [169, 15] on button "Создан" at bounding box center [162, 19] width 26 height 10
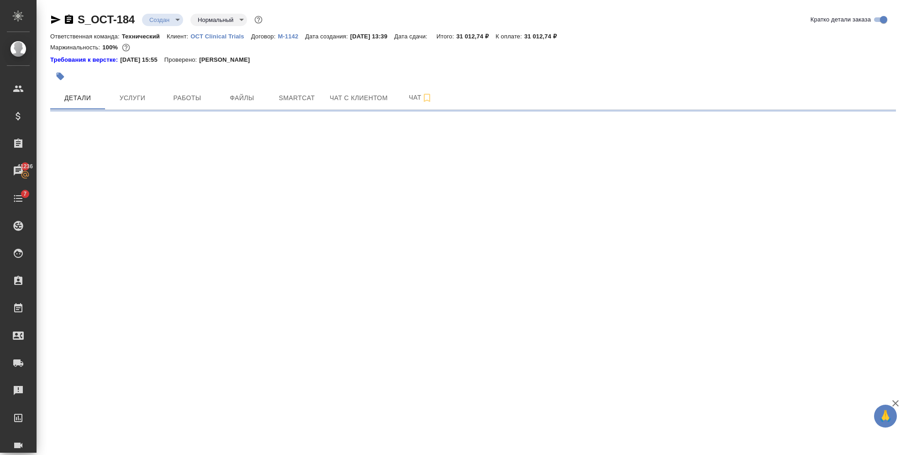
select select "RU"
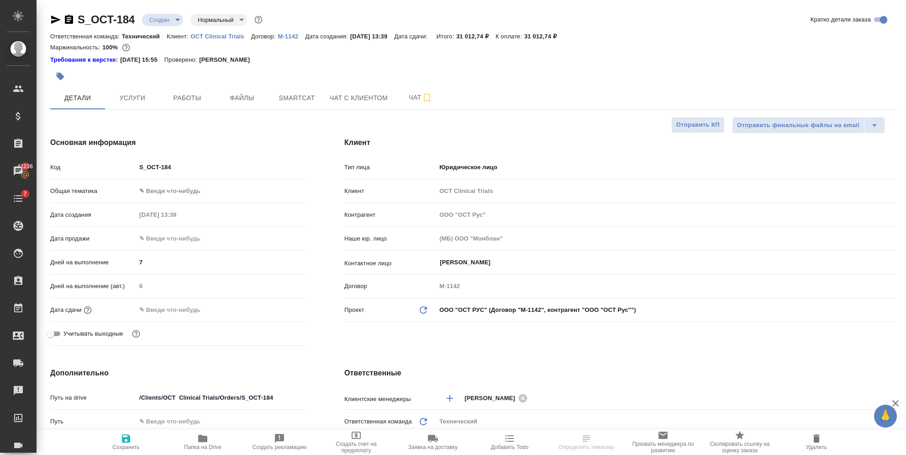
type textarea "x"
select select "RU"
type textarea "x"
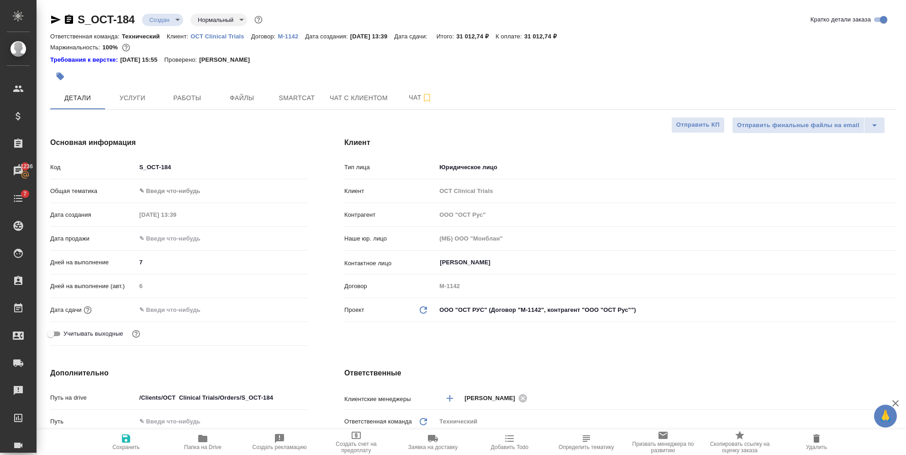
type textarea "x"
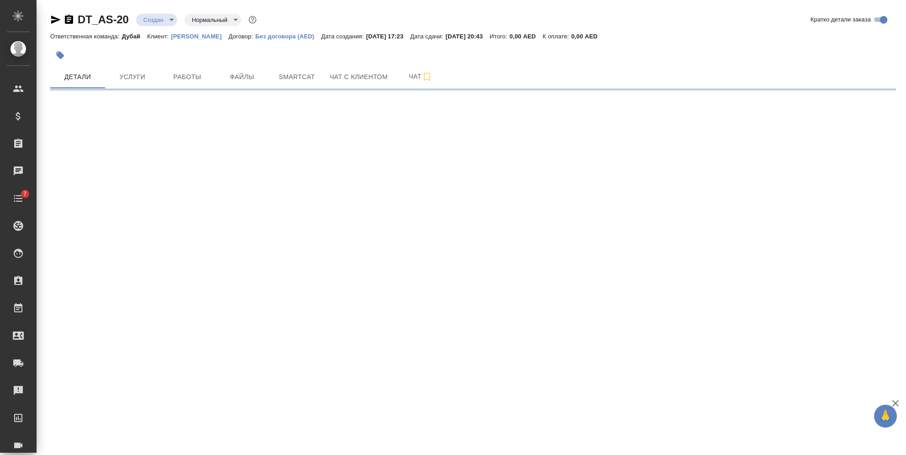
select select "RU"
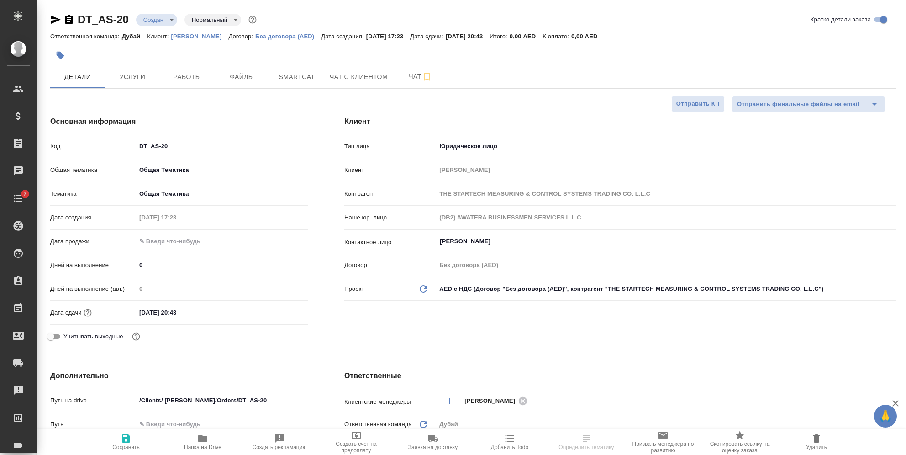
type textarea "x"
click at [450, 289] on body "🙏 .cls-1 fill:#fff; AWATERA [PERSON_NAME] Спецификации Заказы Чаты 7 Todo Проек…" at bounding box center [453, 227] width 906 height 455
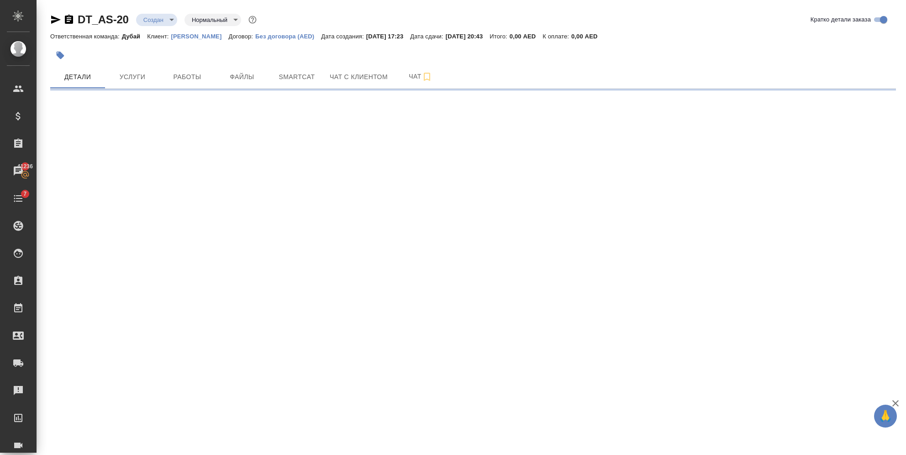
select select "RU"
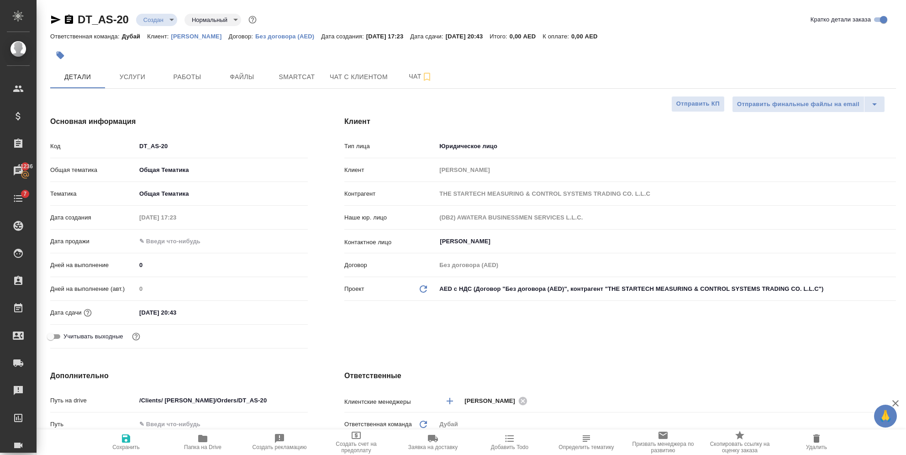
type textarea "x"
click at [479, 295] on body "🙏 .cls-1 fill:#fff; AWATERA [PERSON_NAME] Спецификации Заказы 41236 Чаты 7 Todo…" at bounding box center [453, 227] width 906 height 455
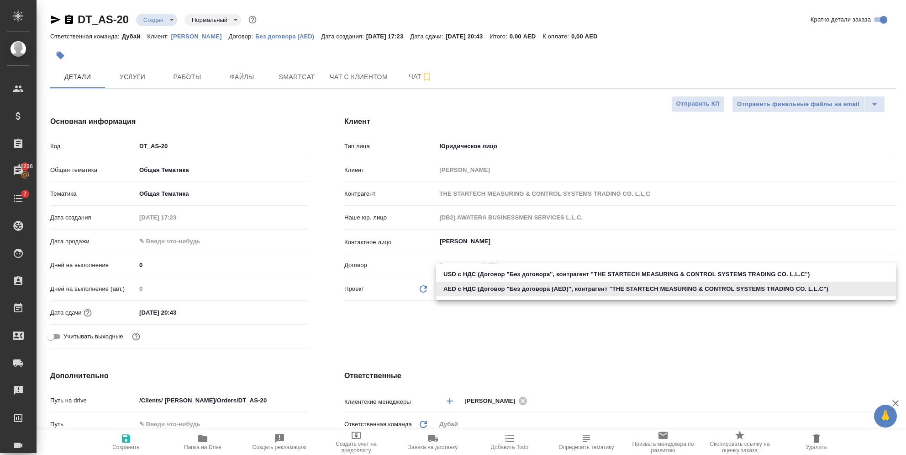
click at [464, 324] on div at bounding box center [453, 227] width 906 height 455
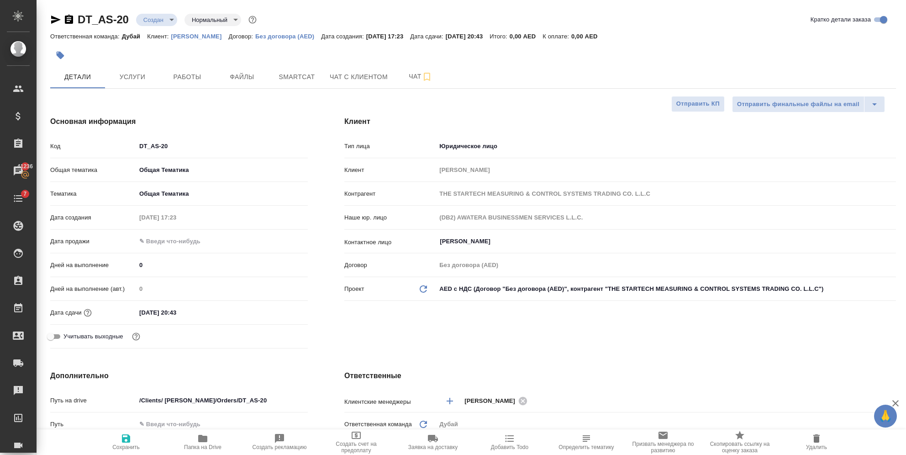
click at [282, 37] on p "Без договора (AED)" at bounding box center [288, 36] width 66 height 7
type textarea "x"
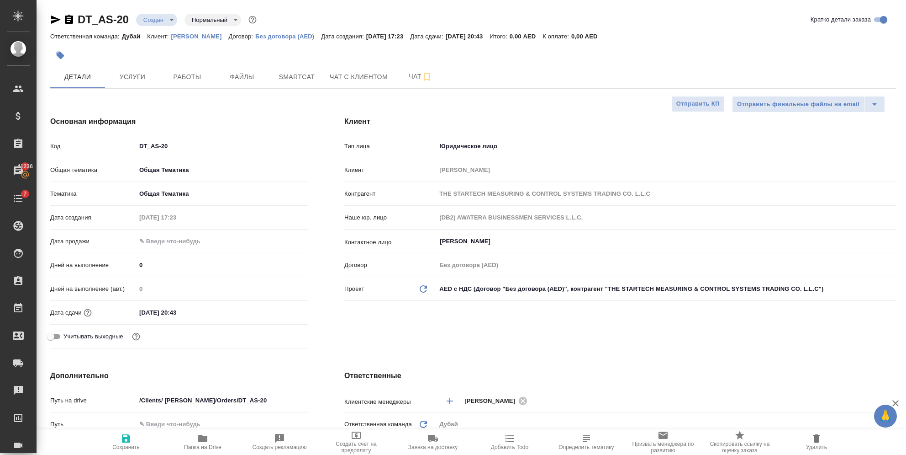
type textarea "x"
click at [433, 285] on div "Проект Обновить данные" at bounding box center [390, 288] width 92 height 11
click at [429, 282] on div "Проект Обновить данные AED с НДС (Договор "Без договора (AED)", контрагент "THE…" at bounding box center [620, 288] width 552 height 16
click at [419, 290] on icon "Обновить данные" at bounding box center [423, 288] width 11 height 11
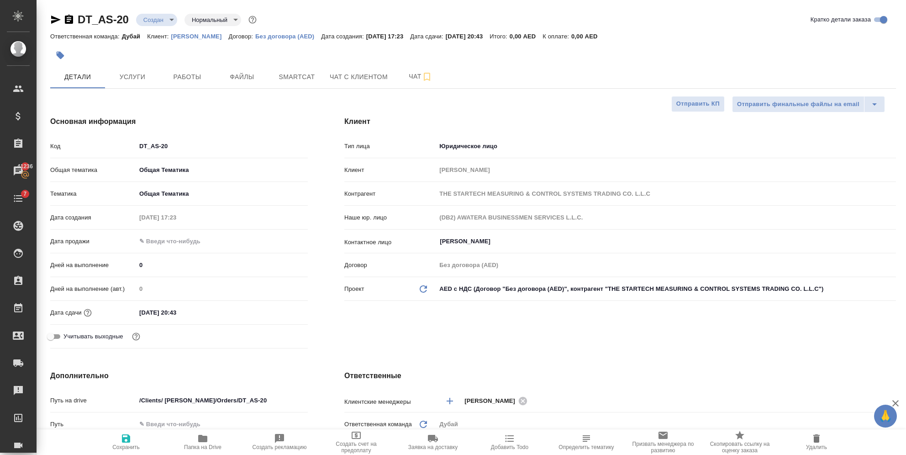
type textarea "x"
type input "(DB) AWATERA BUSINESSMEN SERVICES L.L.C."
type textarea "x"
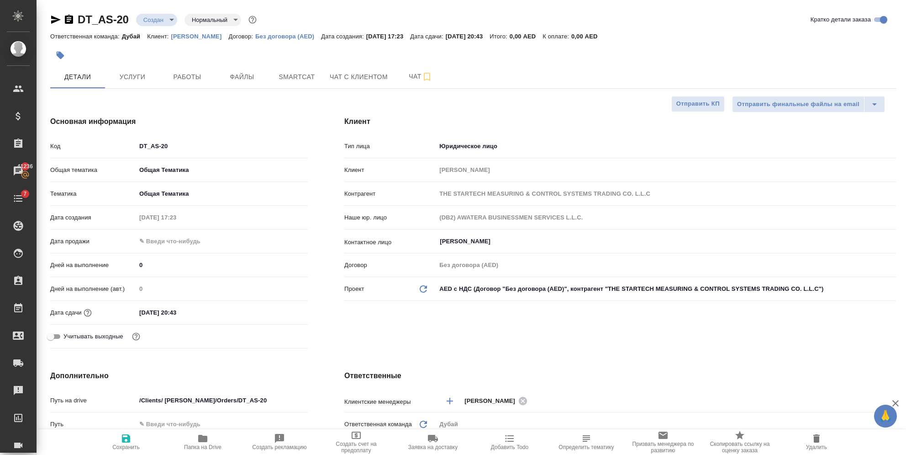
type textarea "x"
click at [114, 444] on span "Сохранить" at bounding box center [125, 447] width 27 height 6
type textarea "x"
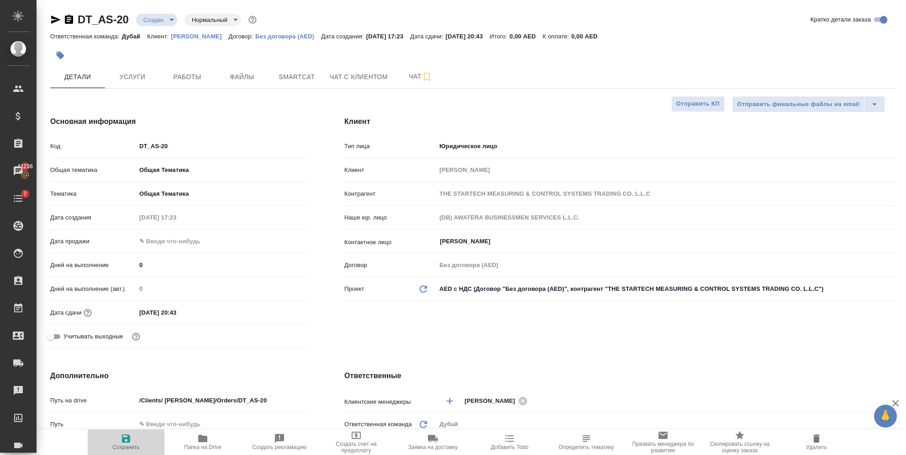
type textarea "x"
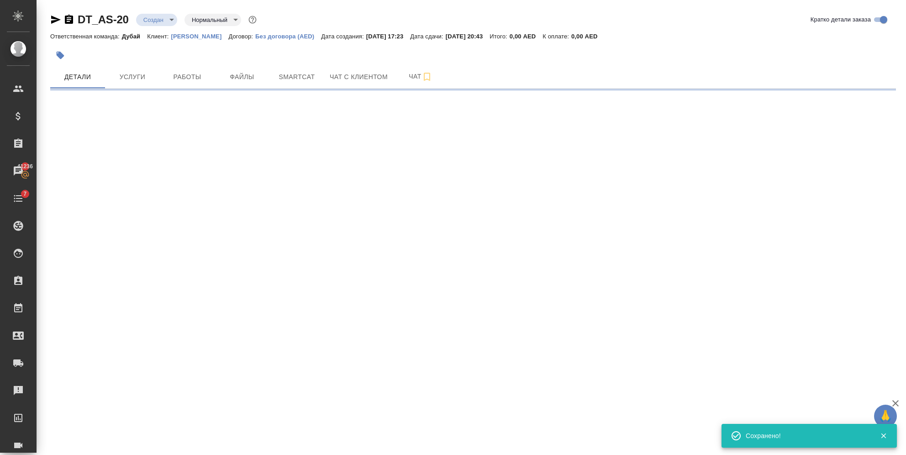
select select "RU"
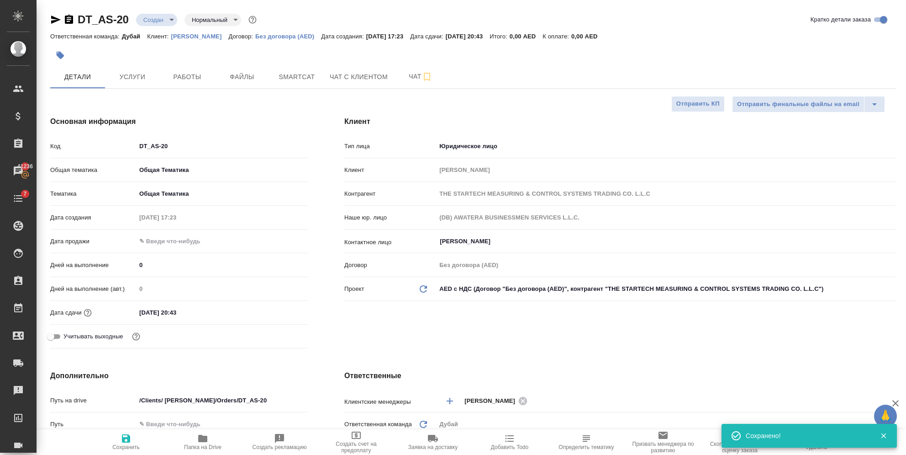
type textarea "x"
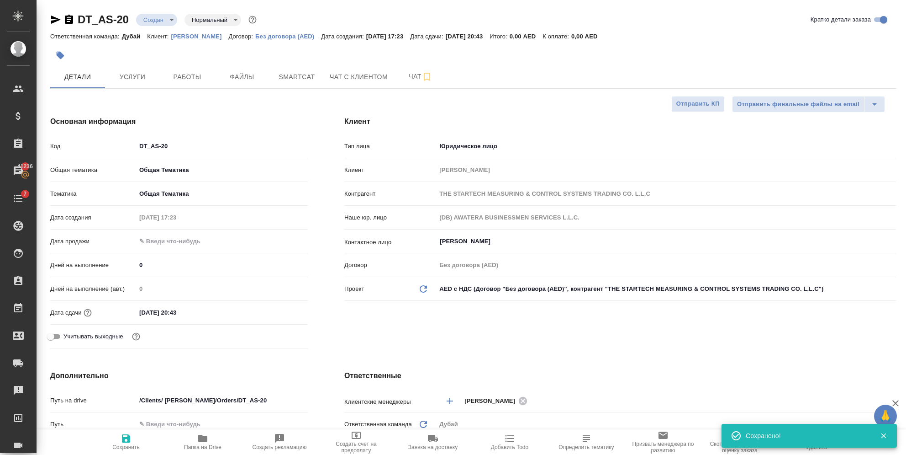
type textarea "x"
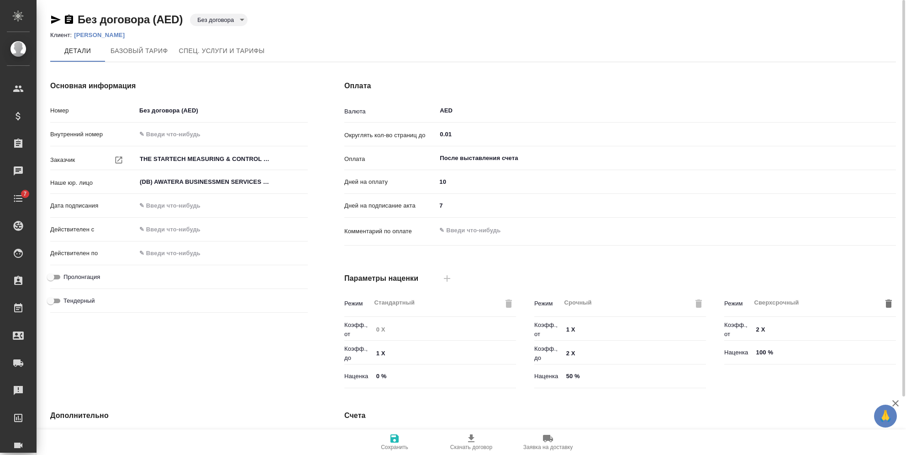
type input "AWATERA [GEOGRAPHIC_DATA]"
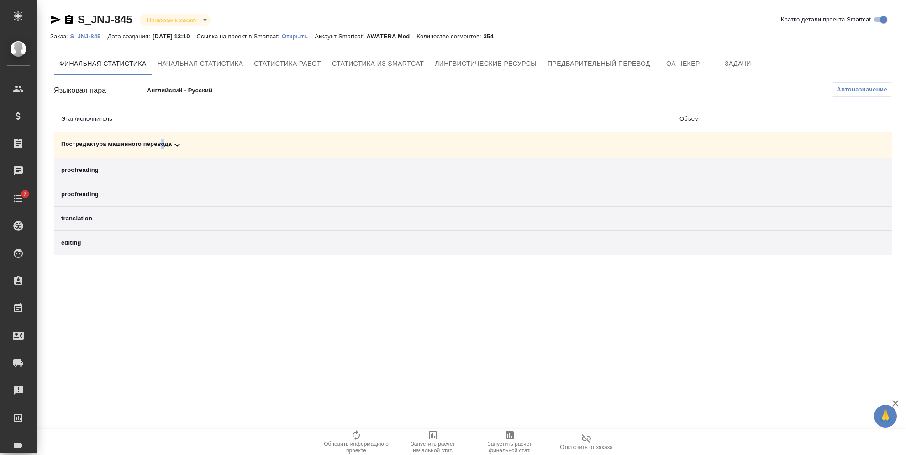
click at [163, 148] on div "Постредактура машинного перевода" at bounding box center [363, 144] width 604 height 11
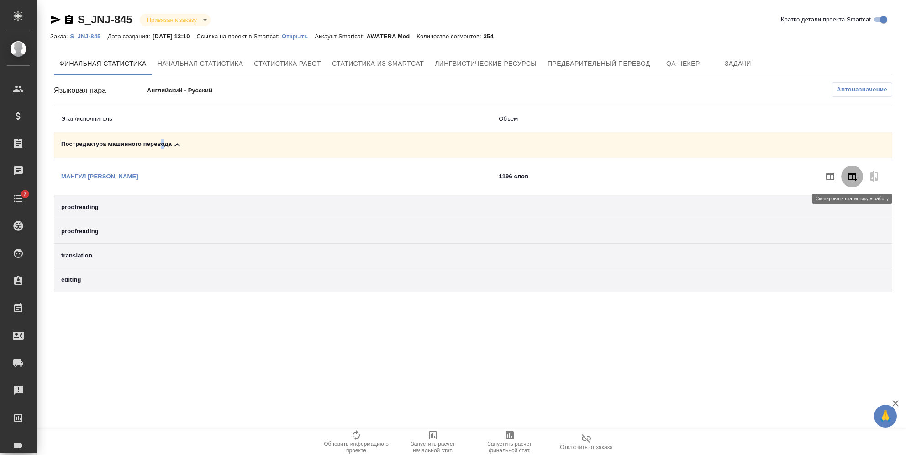
click at [845, 176] on button "button" at bounding box center [852, 176] width 22 height 22
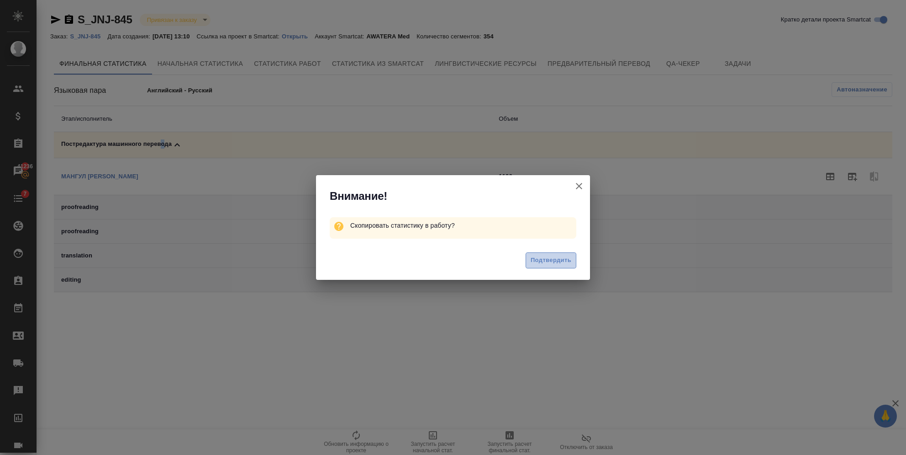
click at [551, 259] on span "Подтвердить" at bounding box center [551, 260] width 41 height 11
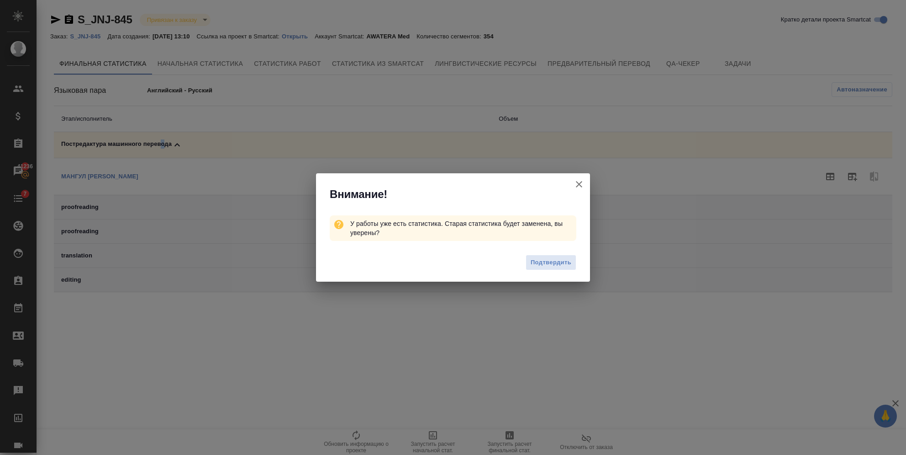
click at [576, 180] on icon "button" at bounding box center [579, 184] width 11 height 11
